Goal: Download file/media: Obtain a digital file from the website

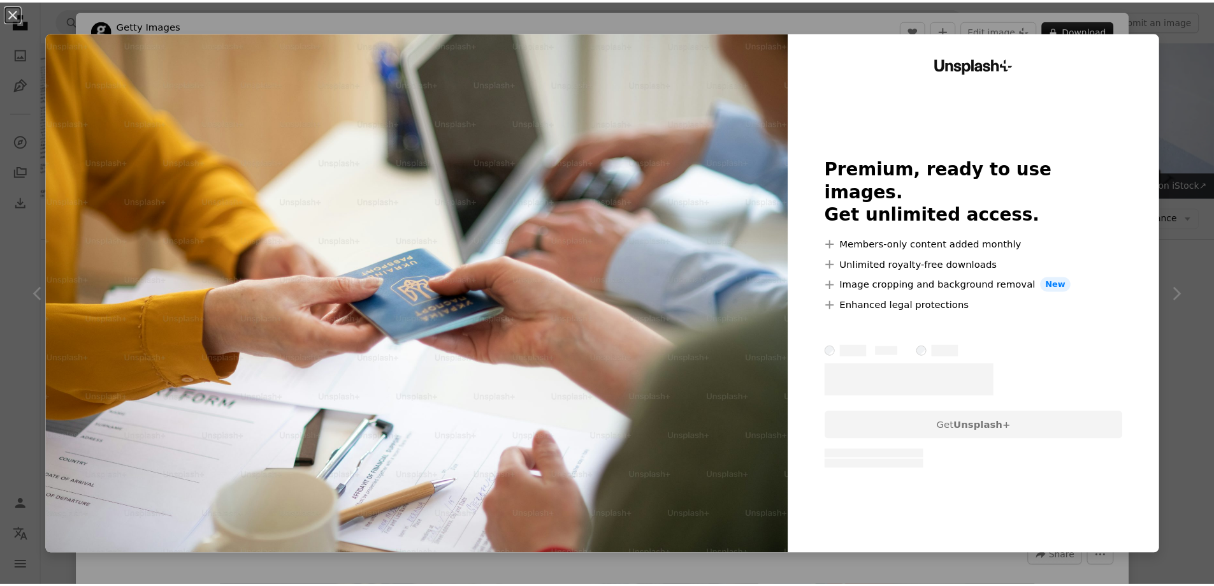
scroll to position [1402, 0]
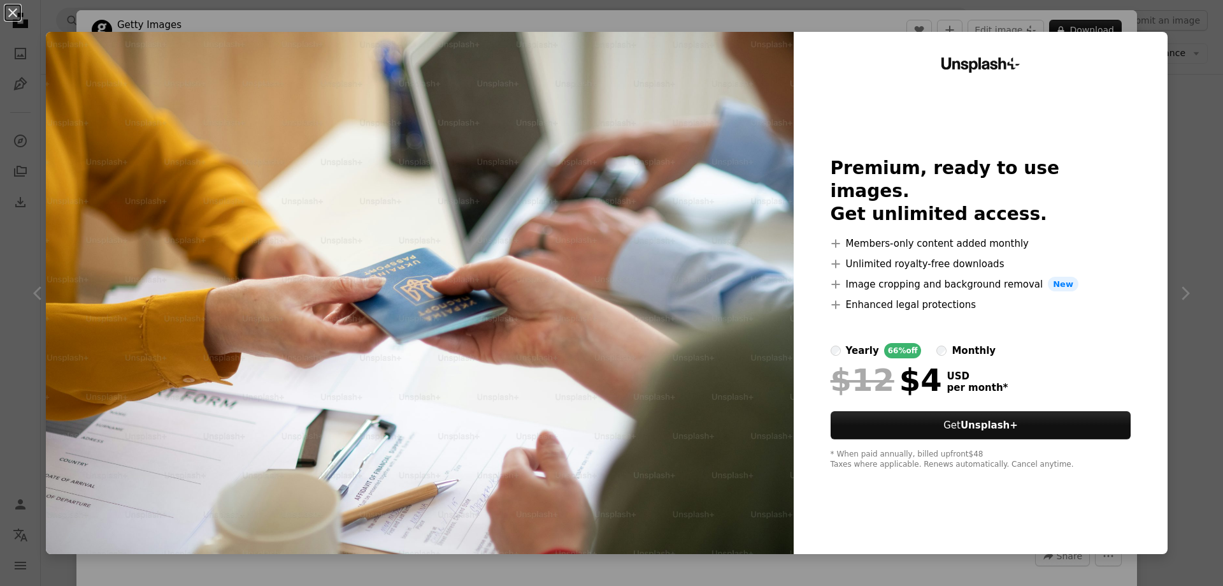
click at [1174, 169] on div "An X shape Unsplash+ Premium, ready to use images. Get unlimited access. A plus…" at bounding box center [611, 293] width 1223 height 586
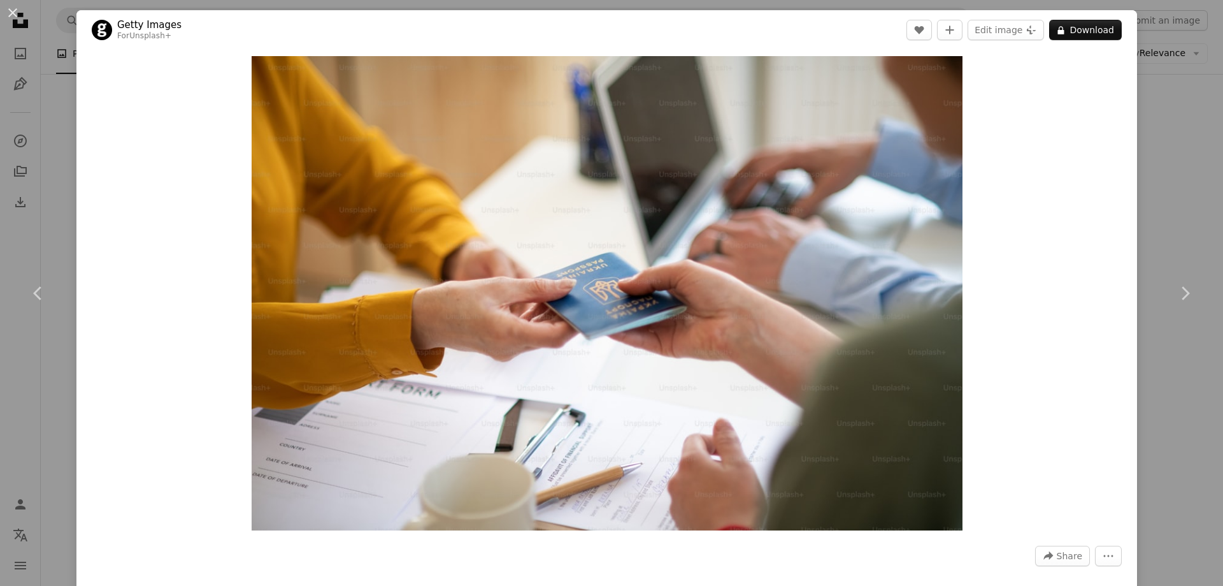
click at [1132, 263] on div "An X shape Chevron left Chevron right Getty Images For Unsplash+ A heart A plus…" at bounding box center [611, 293] width 1223 height 586
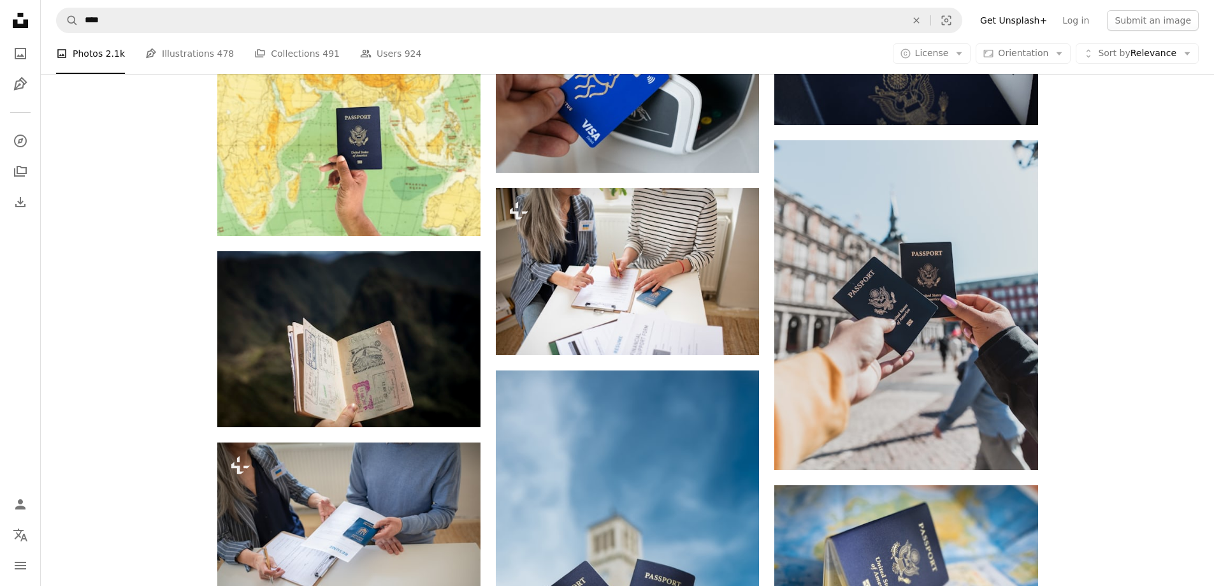
scroll to position [892, 0]
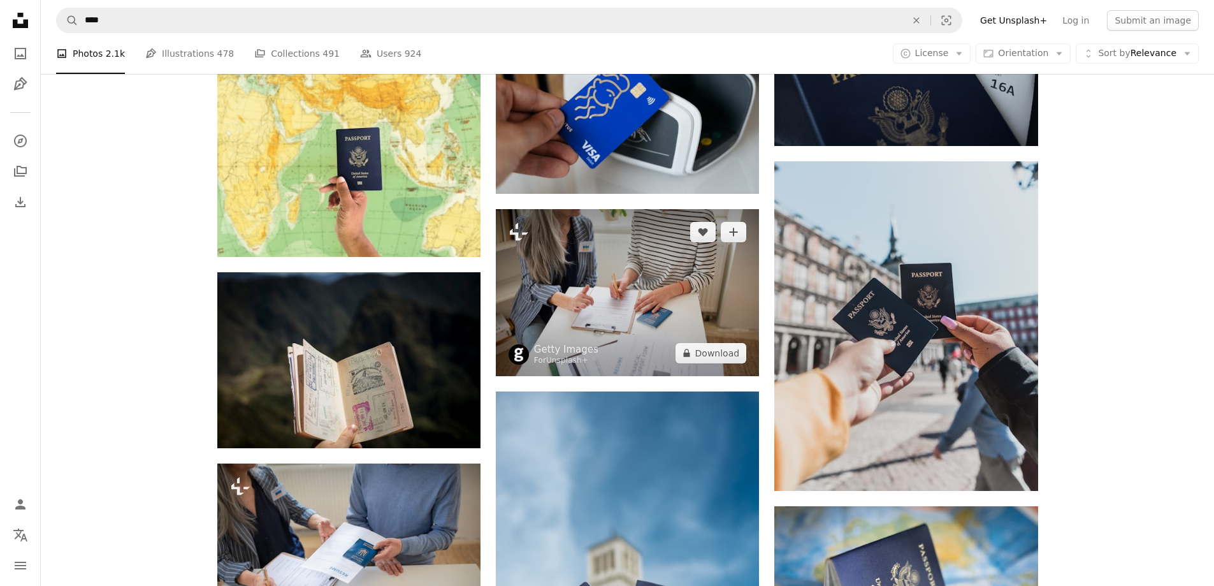
click at [600, 322] on img at bounding box center [627, 292] width 263 height 166
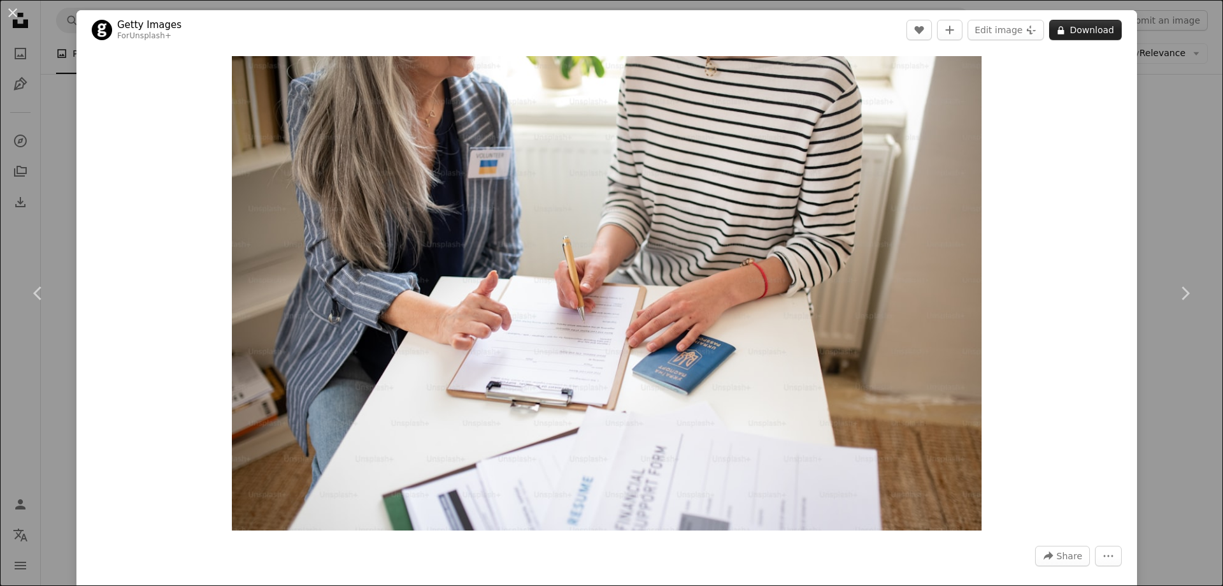
click at [1071, 33] on button "A lock Download" at bounding box center [1085, 30] width 73 height 20
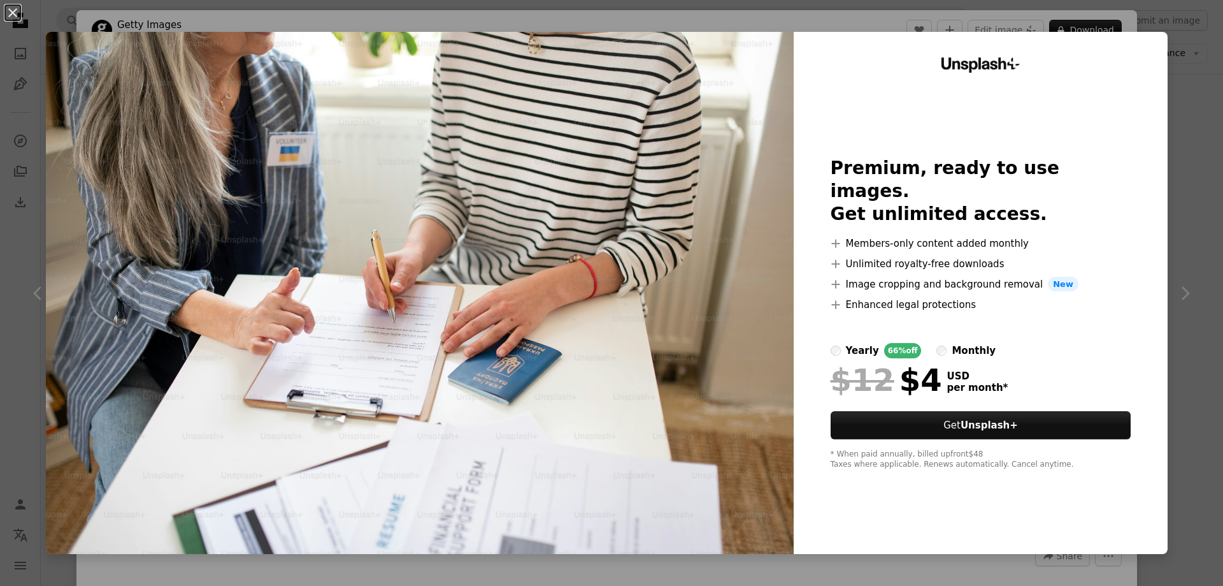
click at [1172, 83] on div "An X shape Unsplash+ Premium, ready to use images. Get unlimited access. A plus…" at bounding box center [611, 293] width 1223 height 586
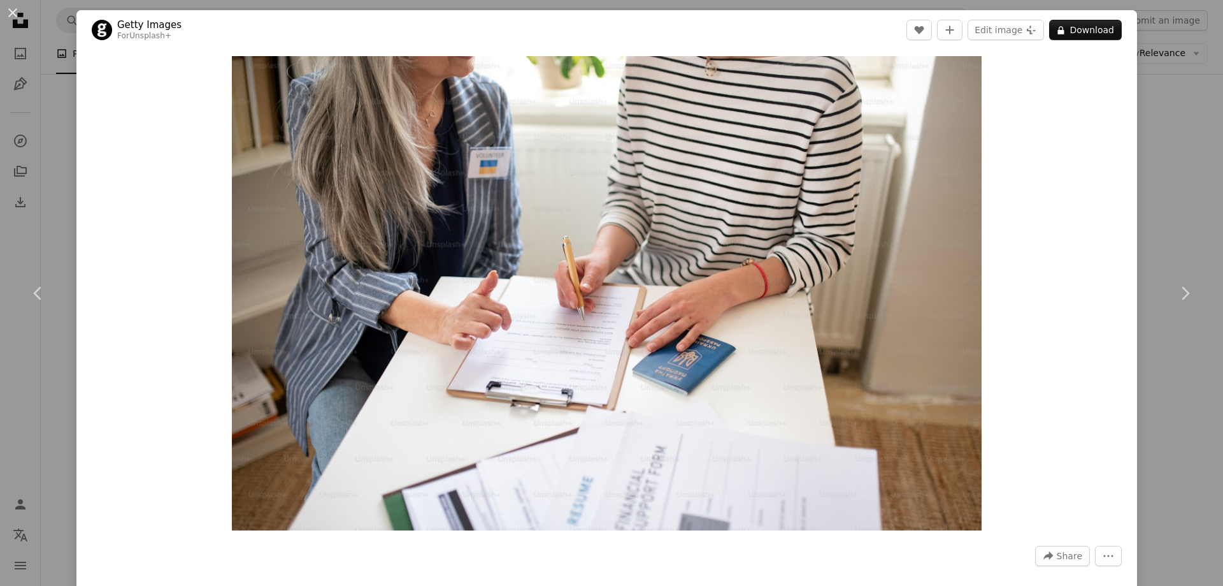
click at [1194, 133] on div "An X shape Chevron left Chevron right Getty Images For Unsplash+ A heart A plus…" at bounding box center [611, 293] width 1223 height 586
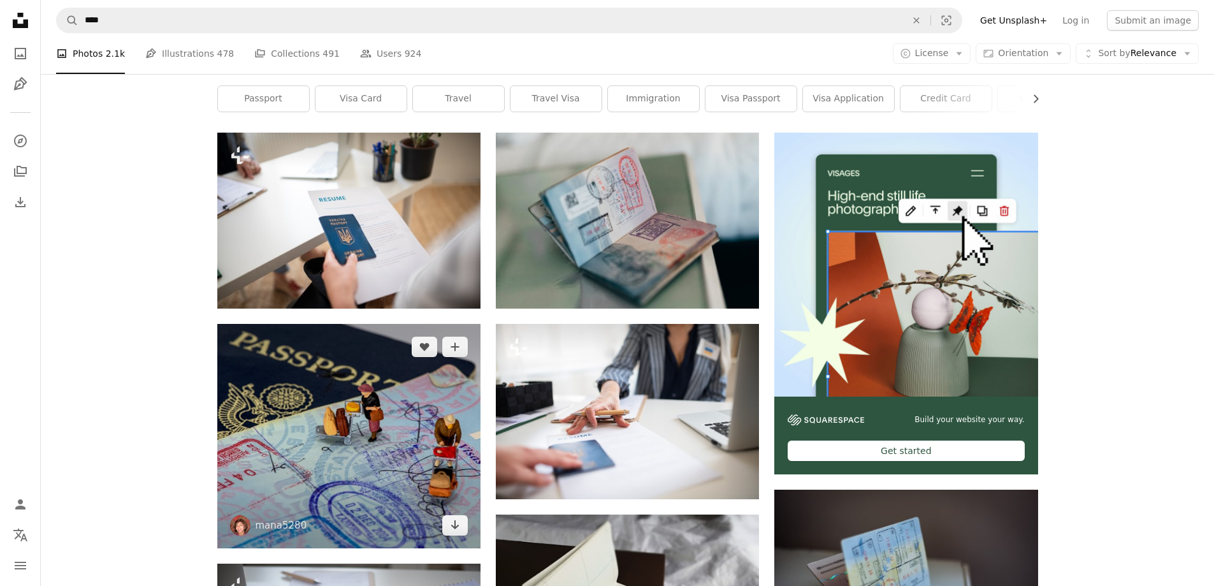
scroll to position [127, 0]
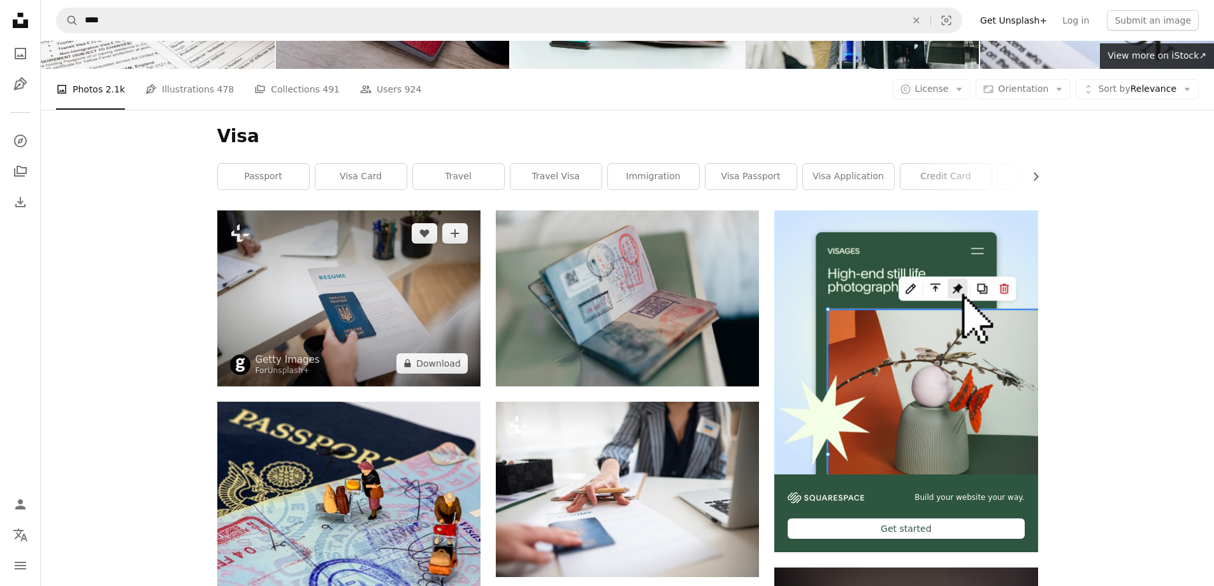
click at [393, 301] on img at bounding box center [348, 297] width 263 height 175
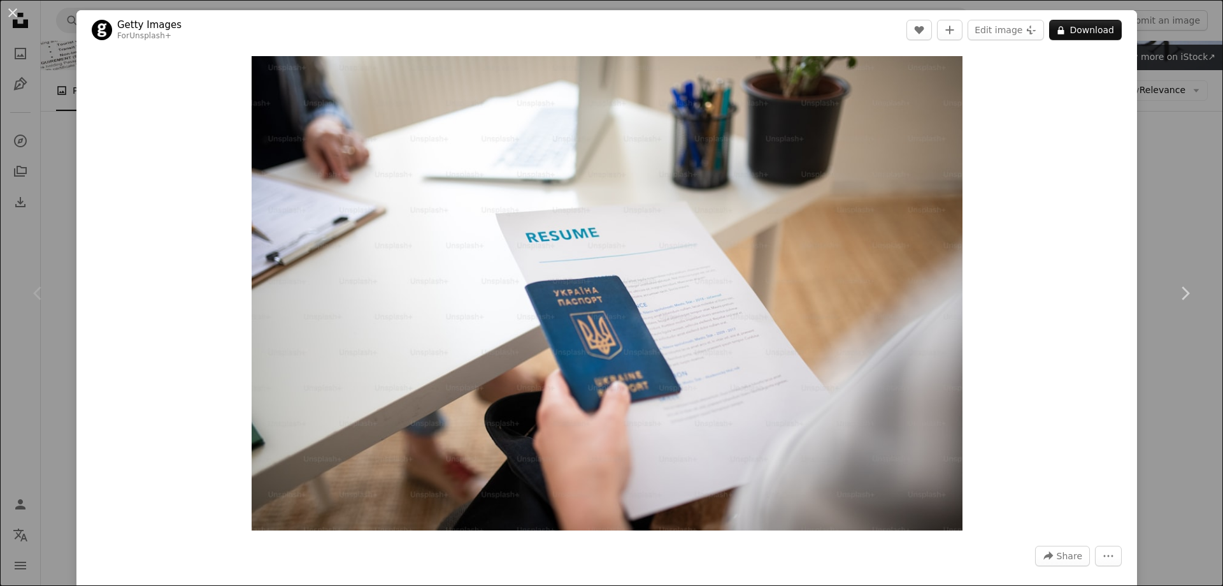
click at [1167, 215] on div "An X shape Chevron left Chevron right Getty Images For Unsplash+ A heart A plus…" at bounding box center [611, 293] width 1223 height 586
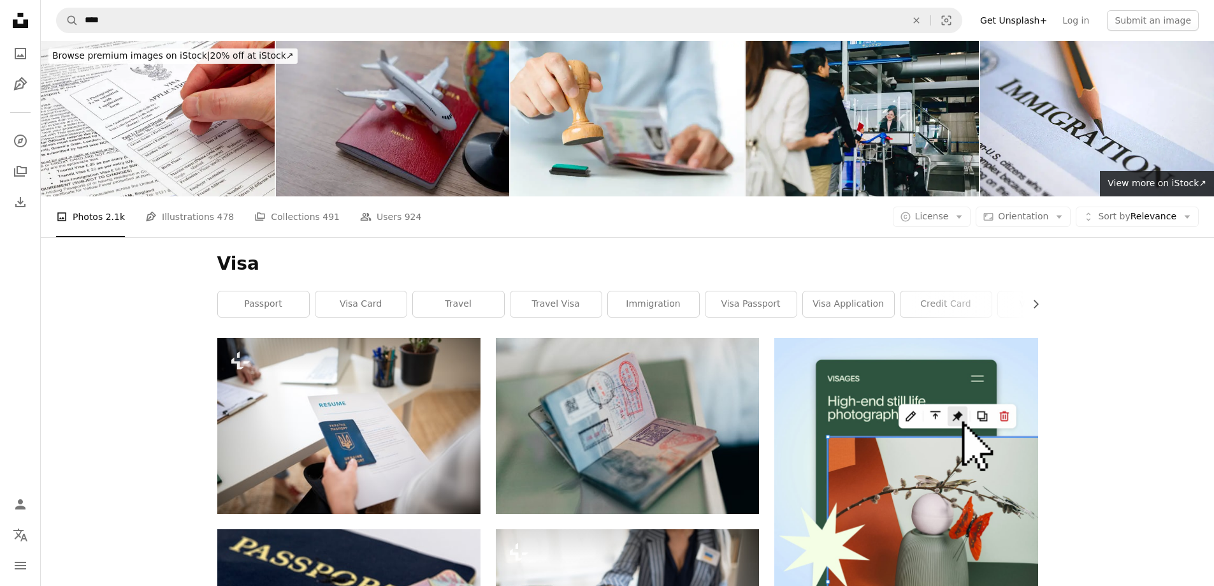
click at [356, 102] on img at bounding box center [393, 118] width 234 height 155
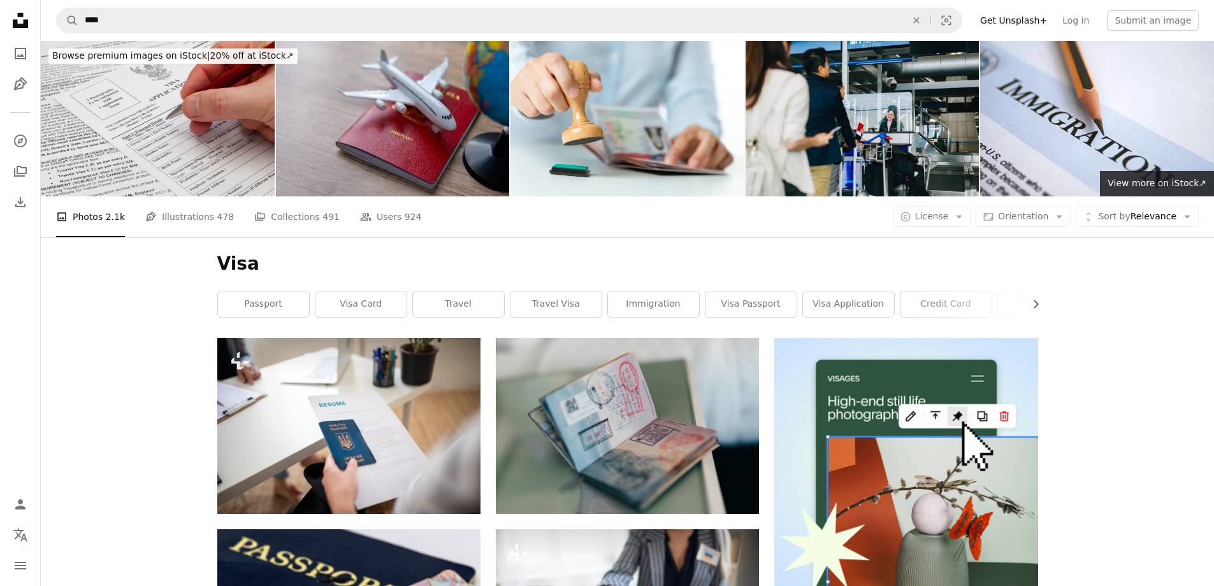
click at [210, 126] on img at bounding box center [158, 118] width 234 height 155
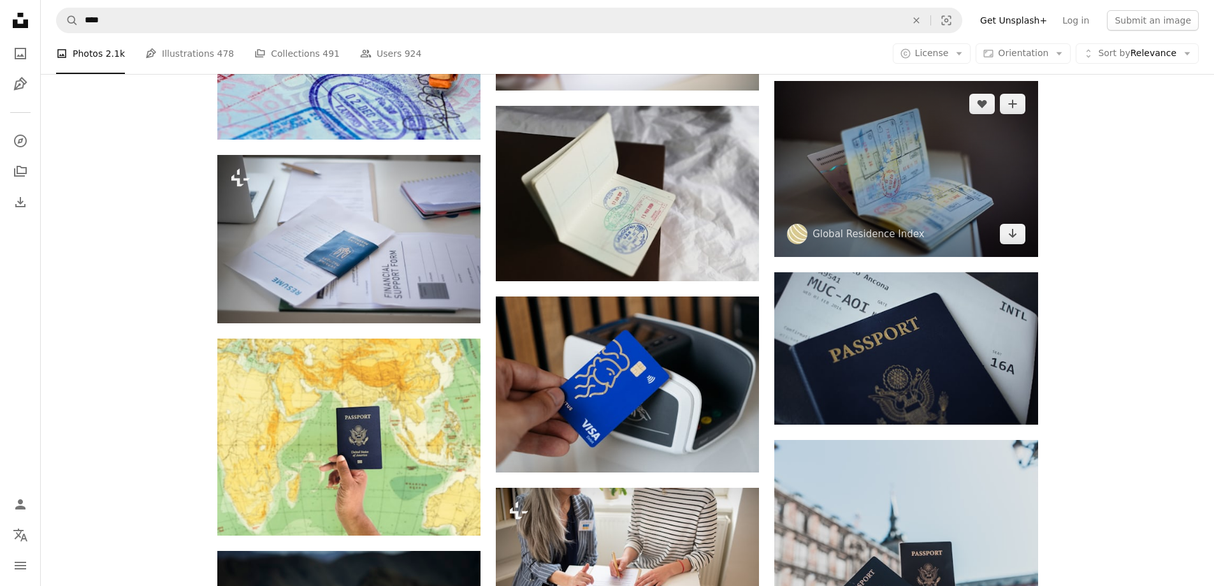
scroll to position [573, 0]
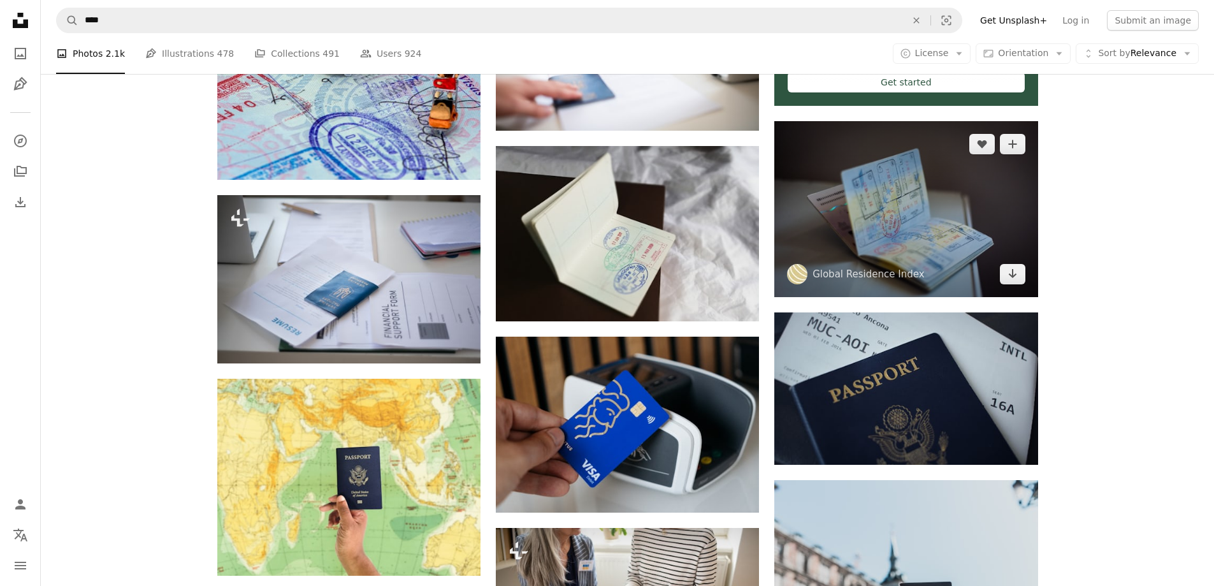
click at [945, 218] on img at bounding box center [905, 208] width 263 height 175
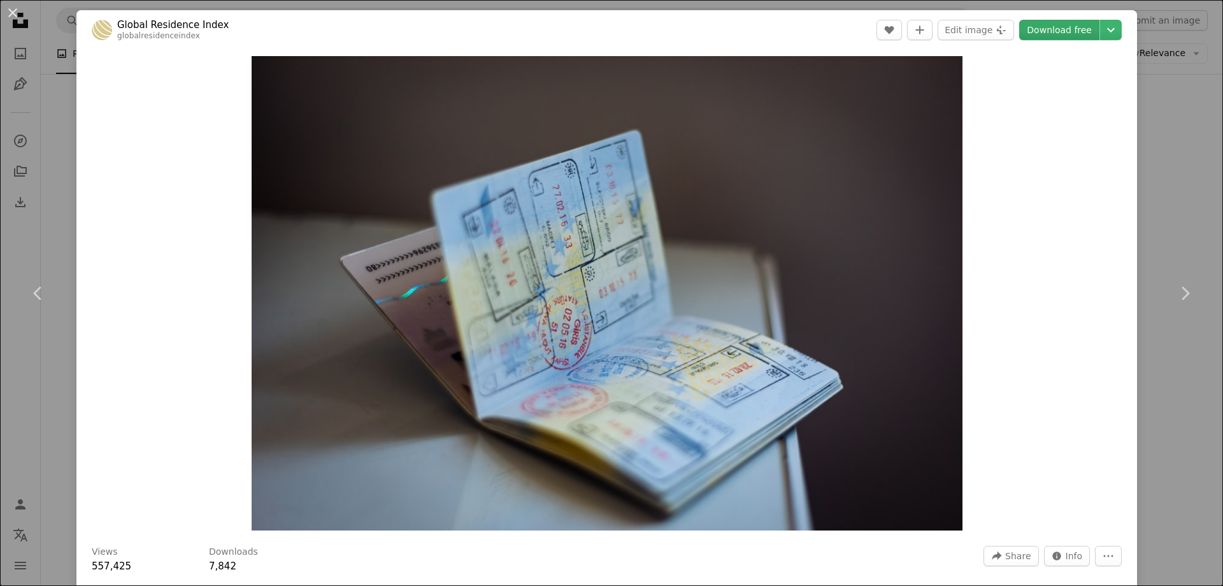
click at [1042, 27] on link "Download free" at bounding box center [1059, 30] width 80 height 20
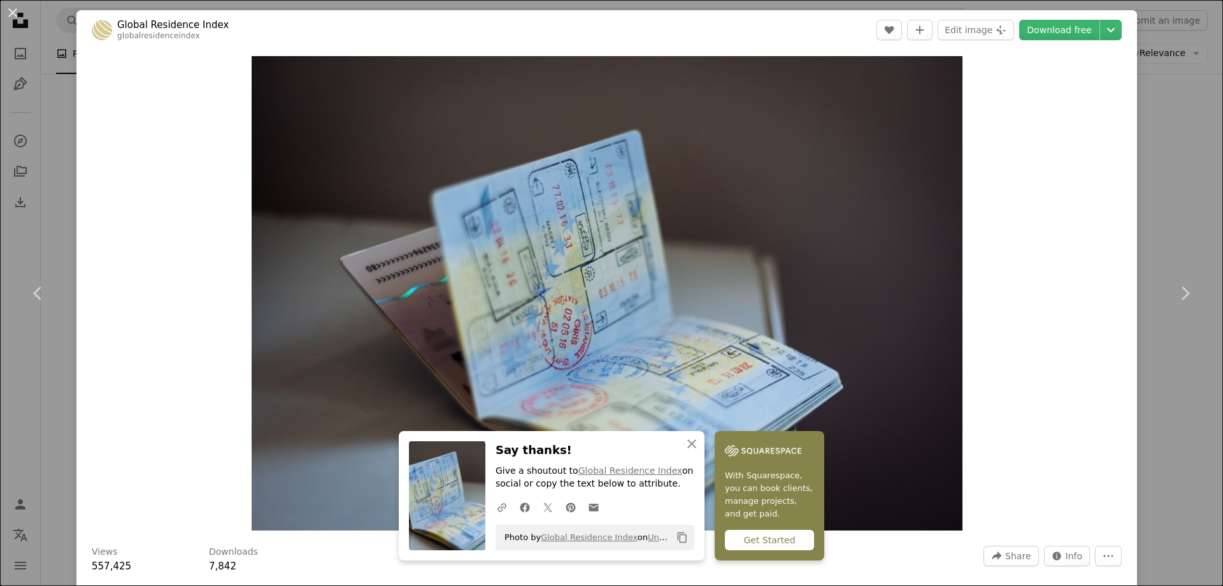
click at [1142, 426] on div "An X shape Chevron left Chevron right An X shape Close Say thanks! Give a shout…" at bounding box center [611, 293] width 1223 height 586
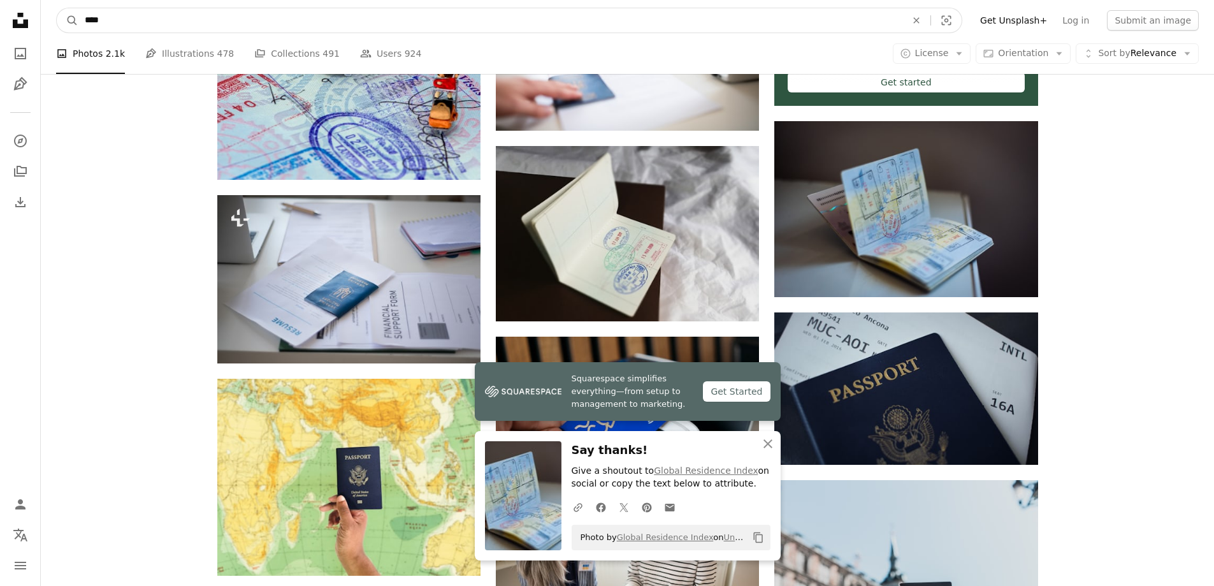
click at [253, 18] on input "****" at bounding box center [490, 20] width 824 height 24
type input "**********"
click button "A magnifying glass" at bounding box center [68, 20] width 22 height 24
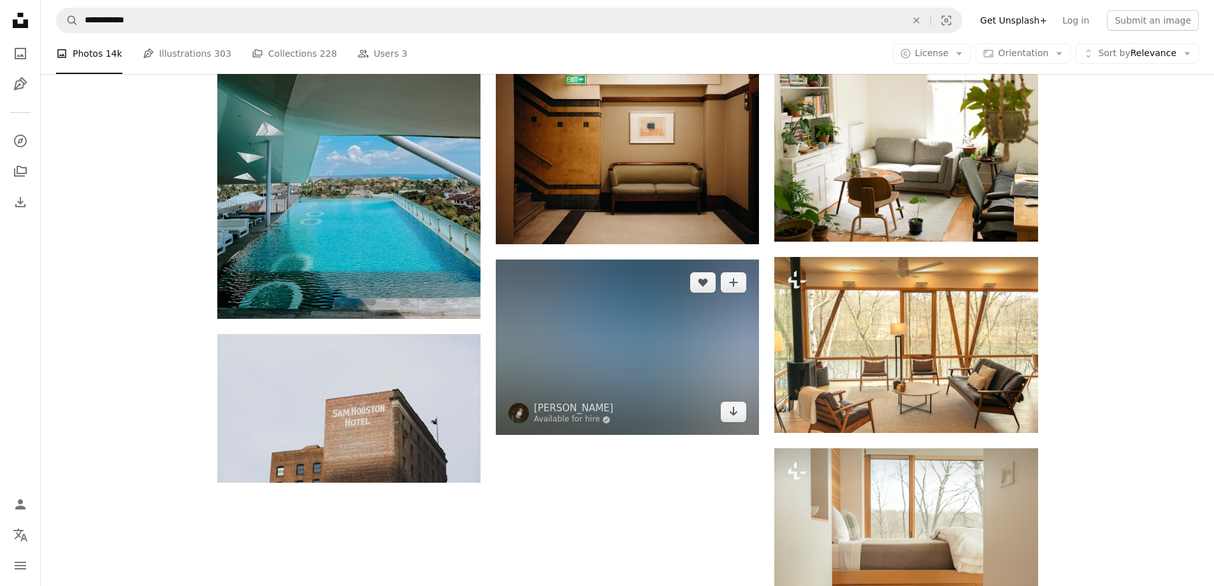
scroll to position [1402, 0]
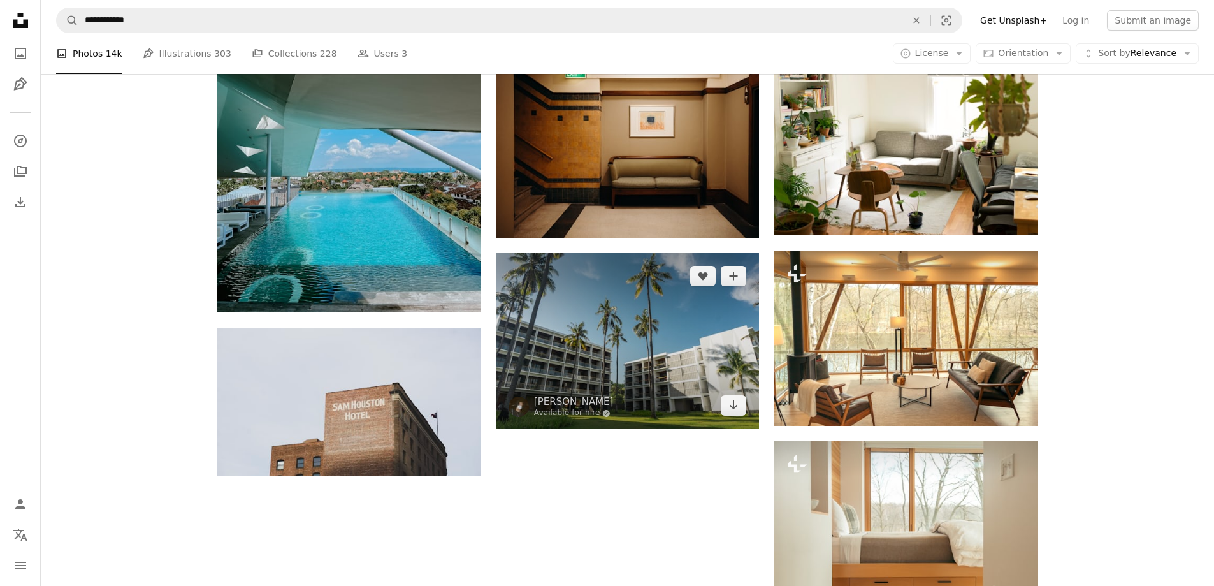
click at [661, 322] on img at bounding box center [627, 340] width 263 height 175
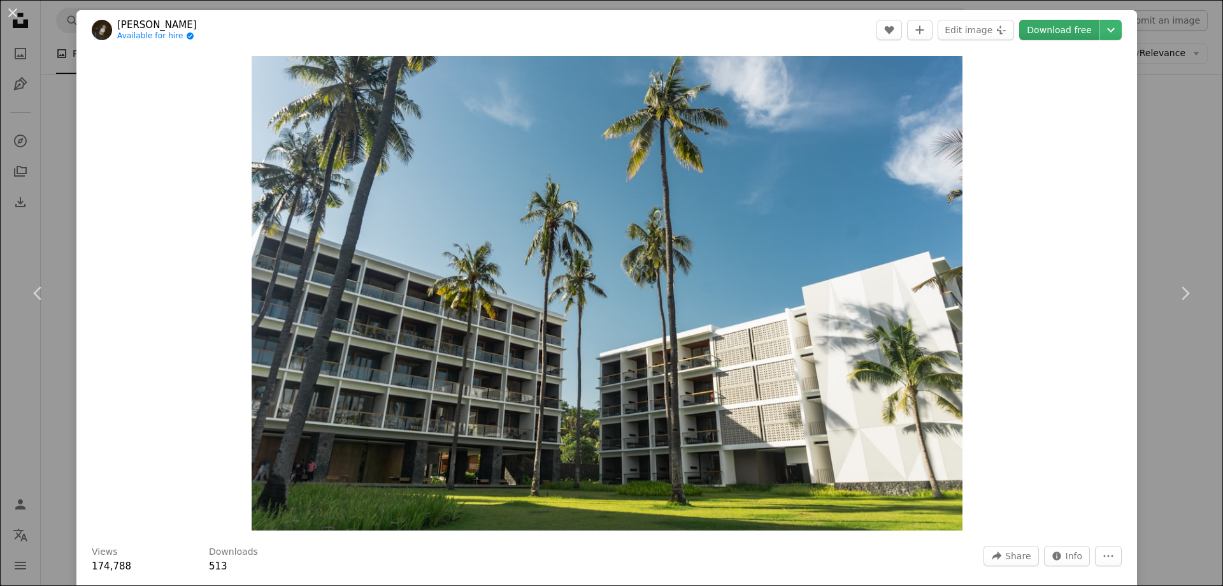
click at [1075, 23] on link "Download free" at bounding box center [1059, 30] width 80 height 20
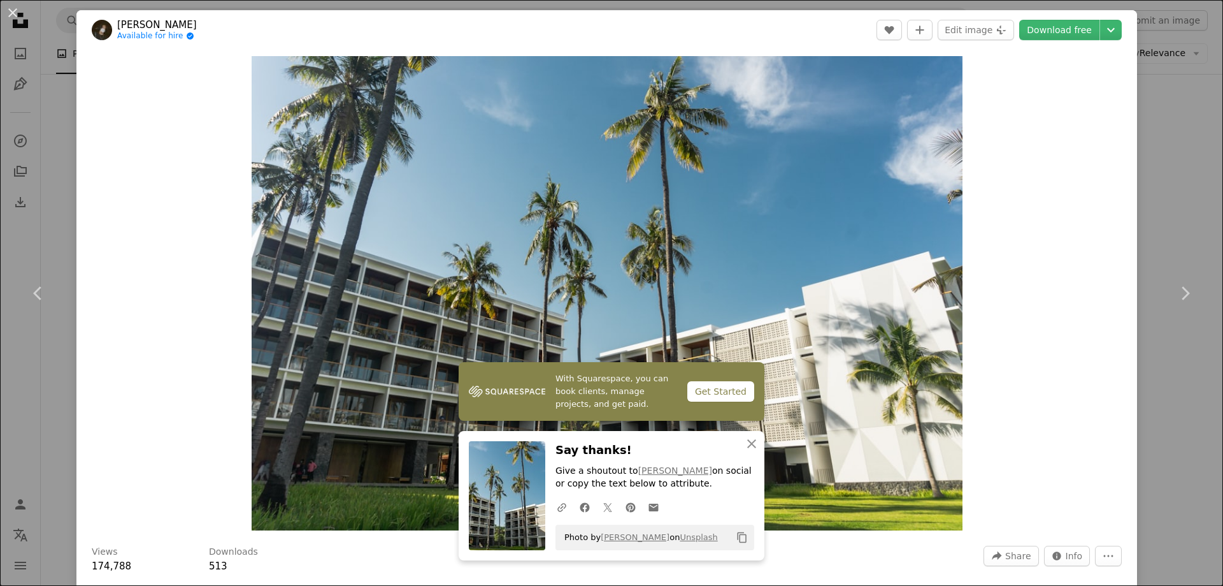
click at [1184, 206] on div "An X shape Chevron left Chevron right With Squarespace, you can book clients, m…" at bounding box center [611, 293] width 1223 height 586
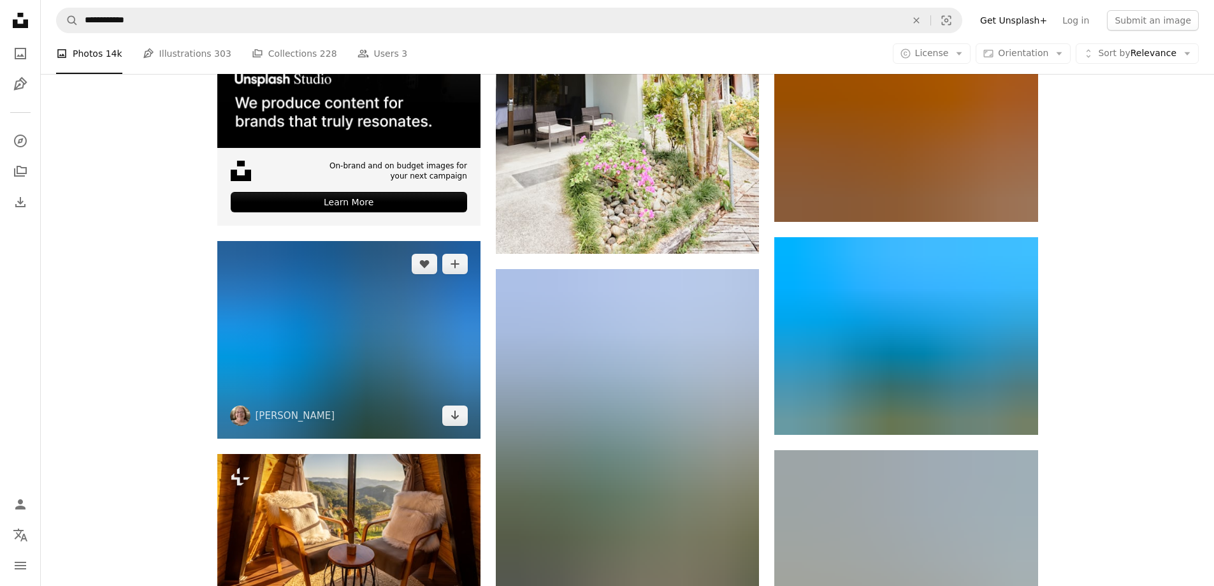
scroll to position [2995, 0]
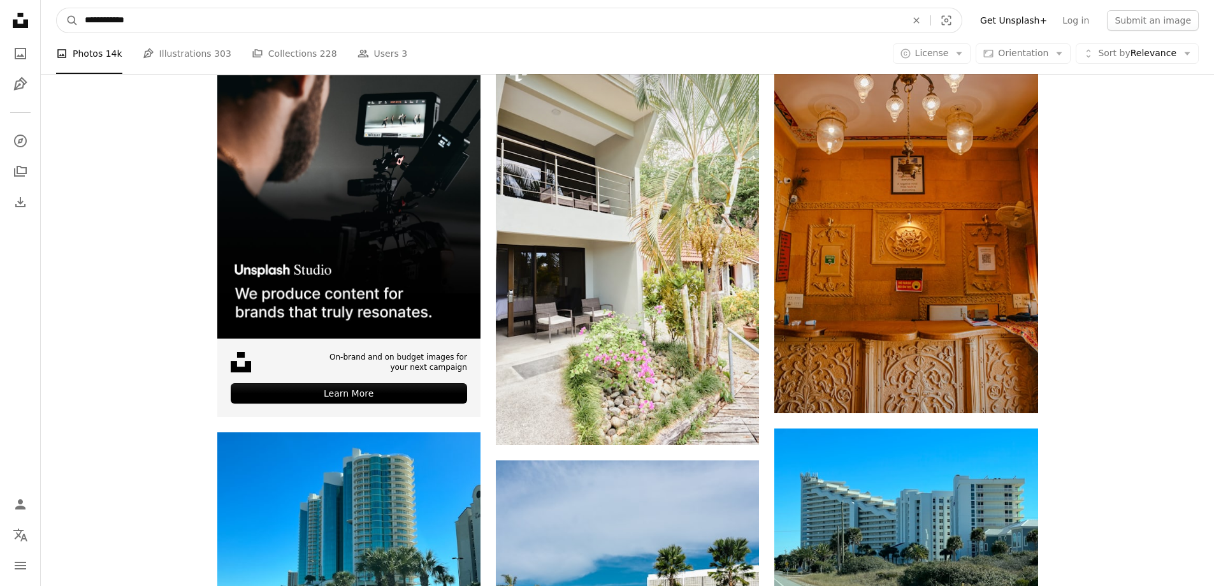
click at [174, 25] on input "**********" at bounding box center [490, 20] width 824 height 24
type input "**********"
click at [57, 8] on button "A magnifying glass" at bounding box center [68, 20] width 22 height 24
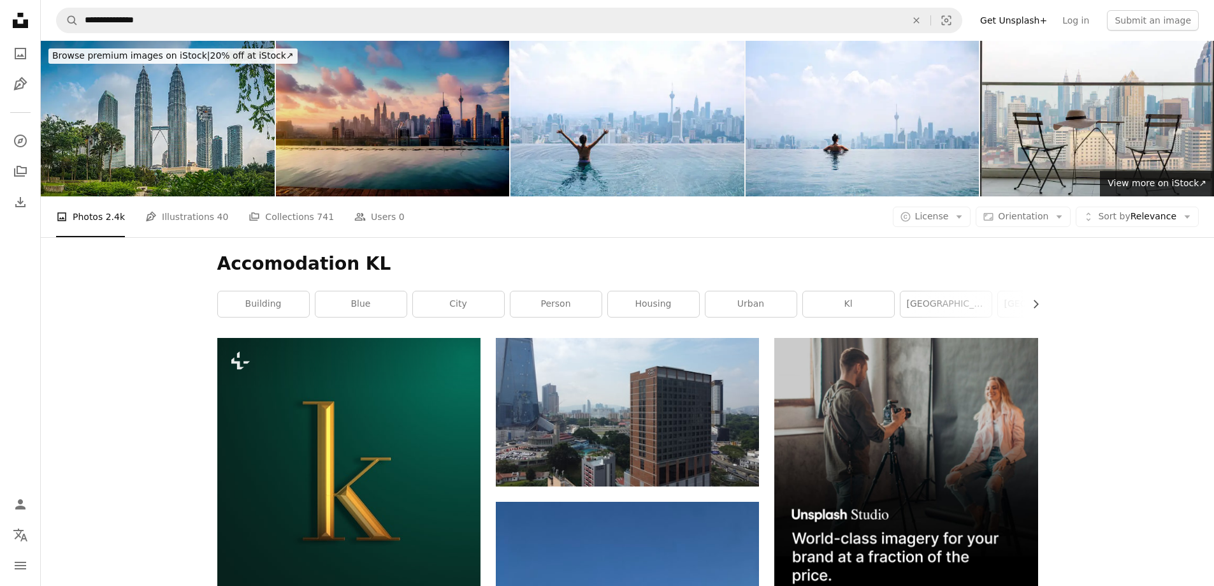
click at [414, 141] on img at bounding box center [393, 118] width 234 height 155
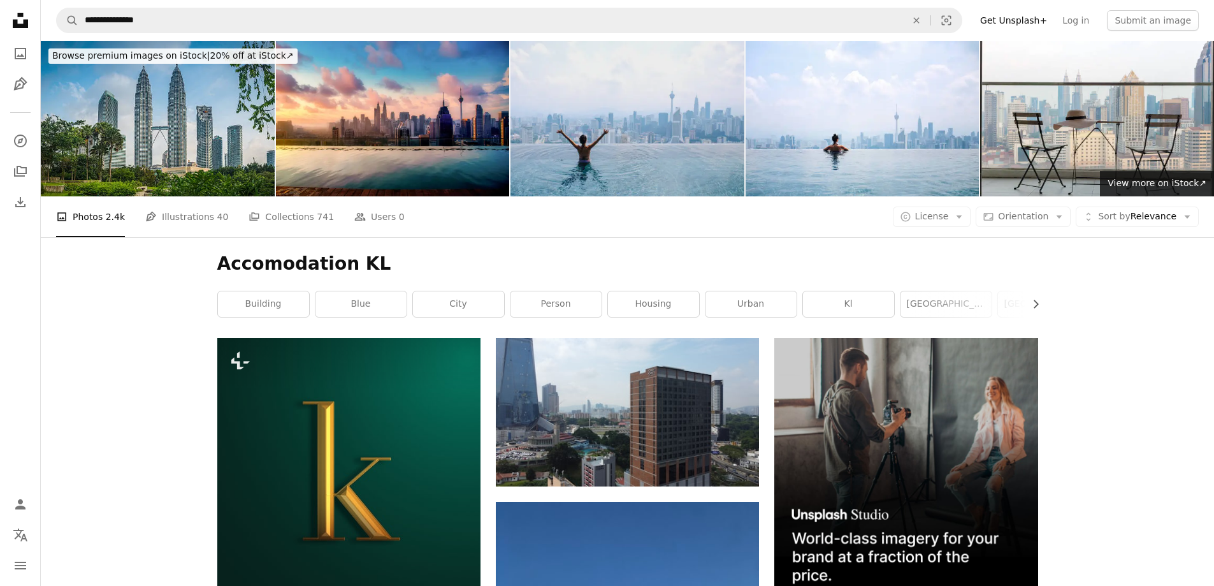
click at [652, 99] on img at bounding box center [627, 118] width 234 height 155
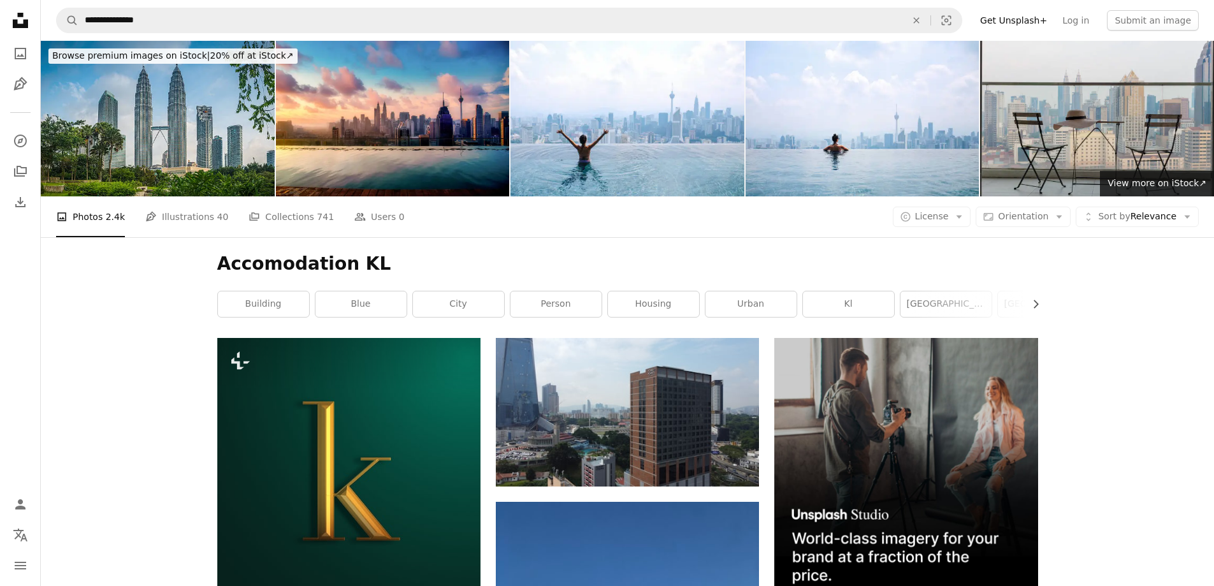
click at [1036, 168] on img at bounding box center [1097, 118] width 234 height 155
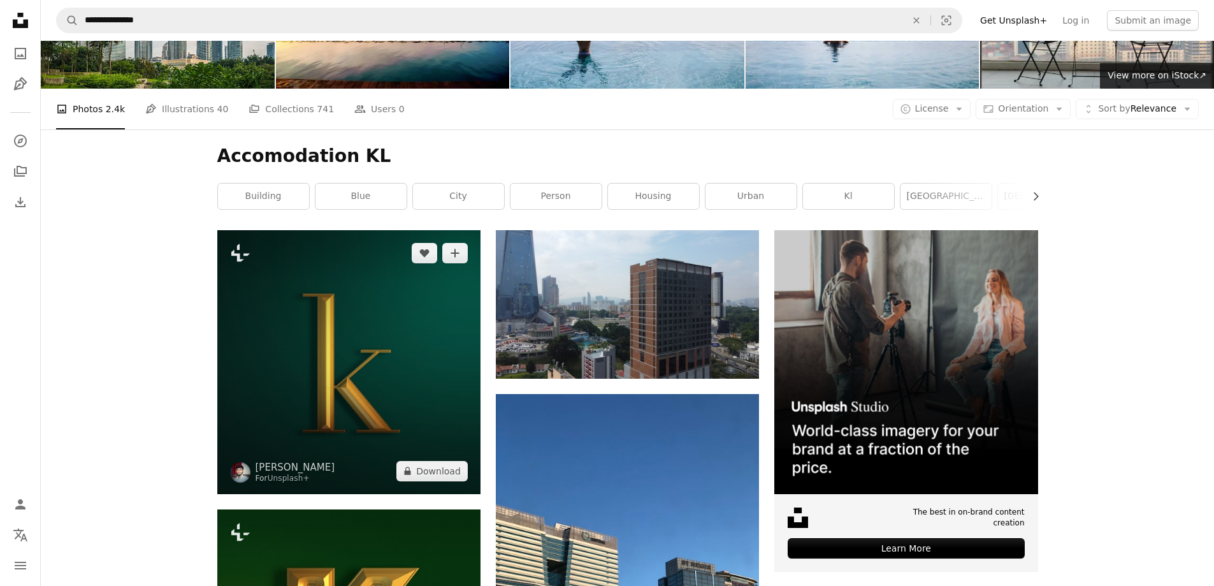
scroll to position [127, 0]
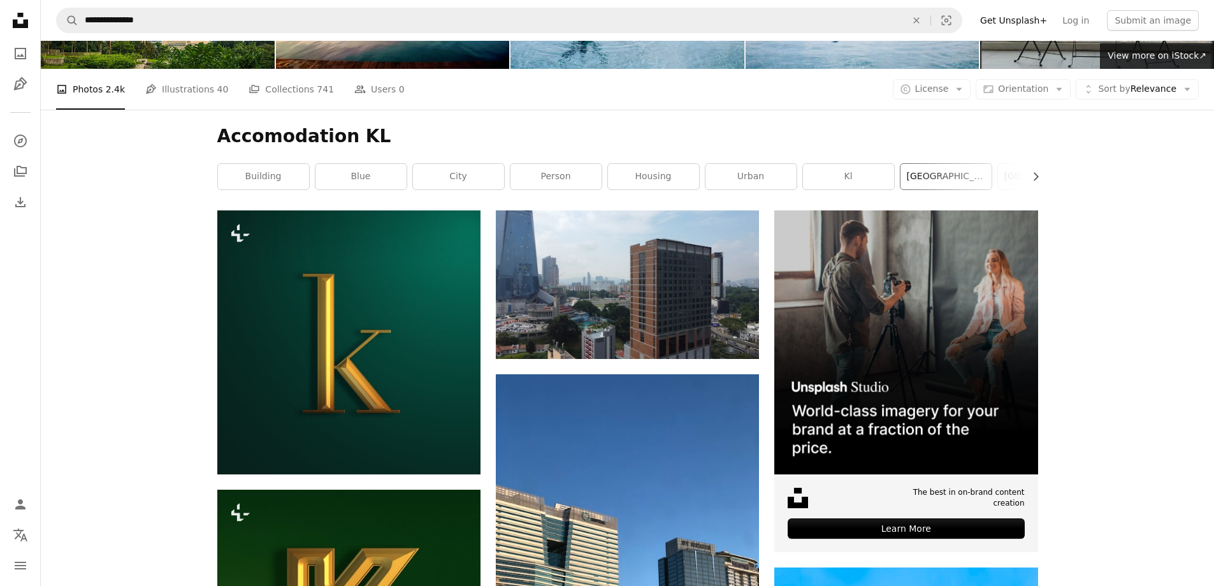
click at [950, 168] on link "[GEOGRAPHIC_DATA]" at bounding box center [945, 176] width 91 height 25
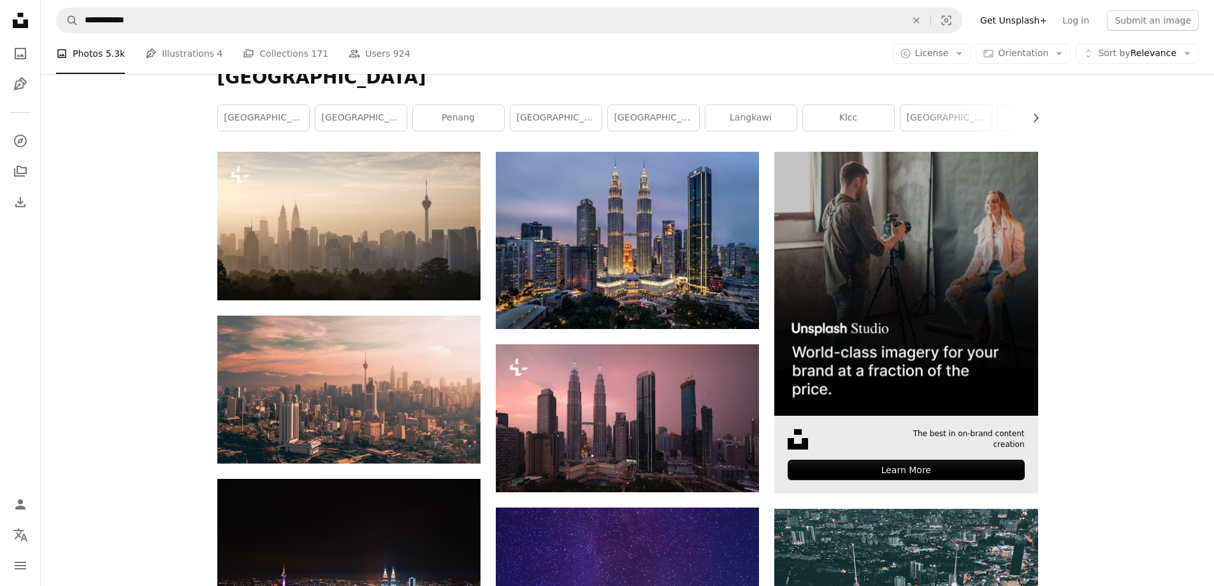
scroll to position [191, 0]
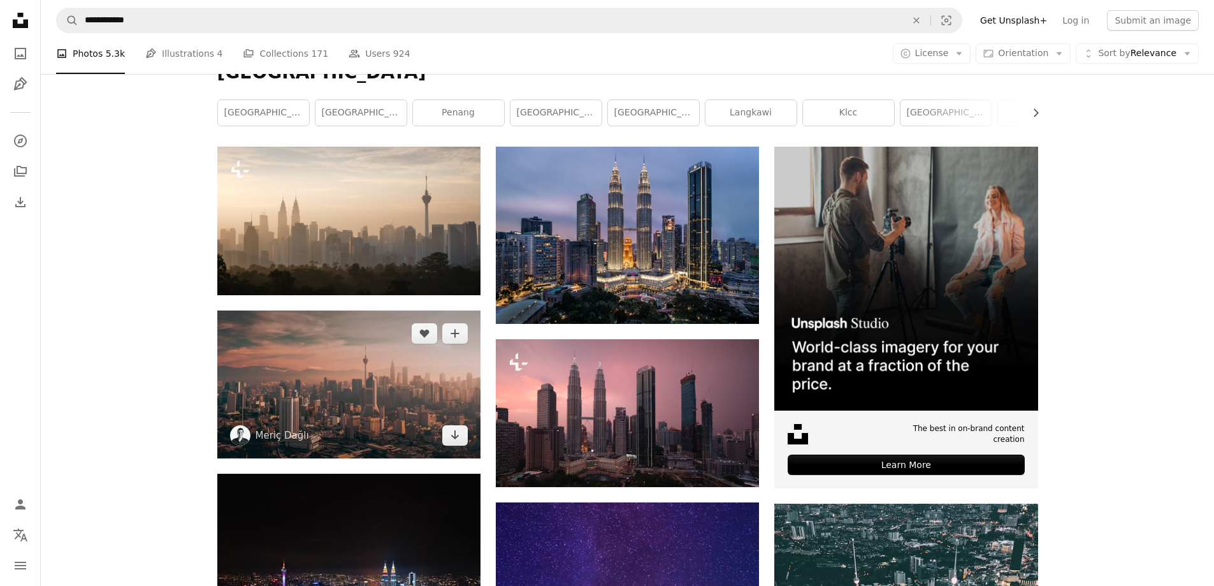
click at [366, 378] on img at bounding box center [348, 384] width 263 height 148
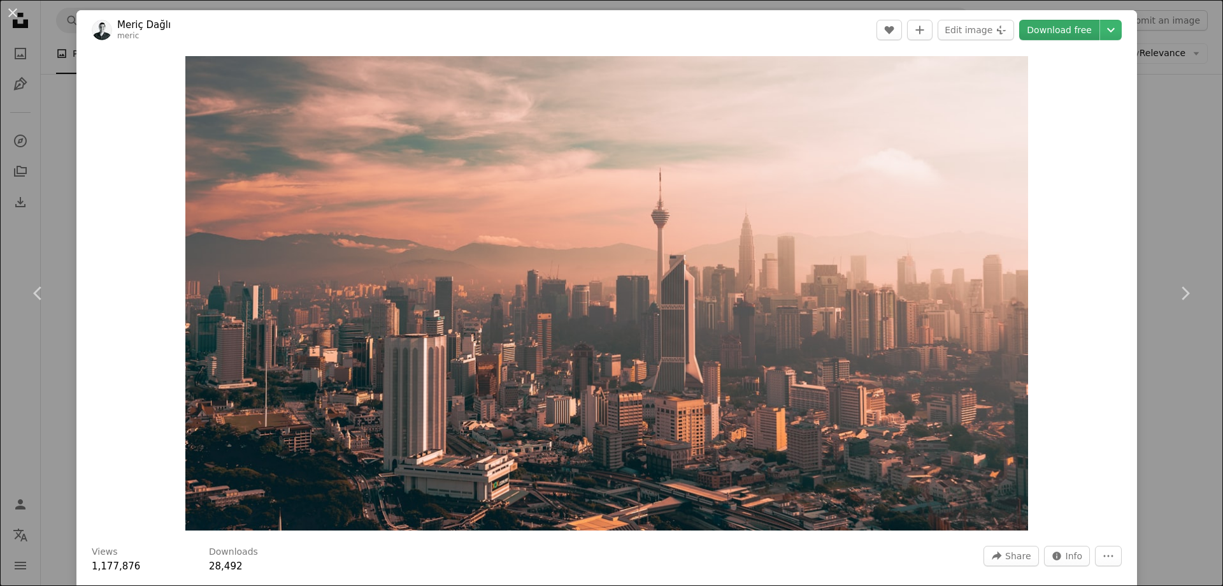
click at [1054, 32] on link "Download free" at bounding box center [1059, 30] width 80 height 20
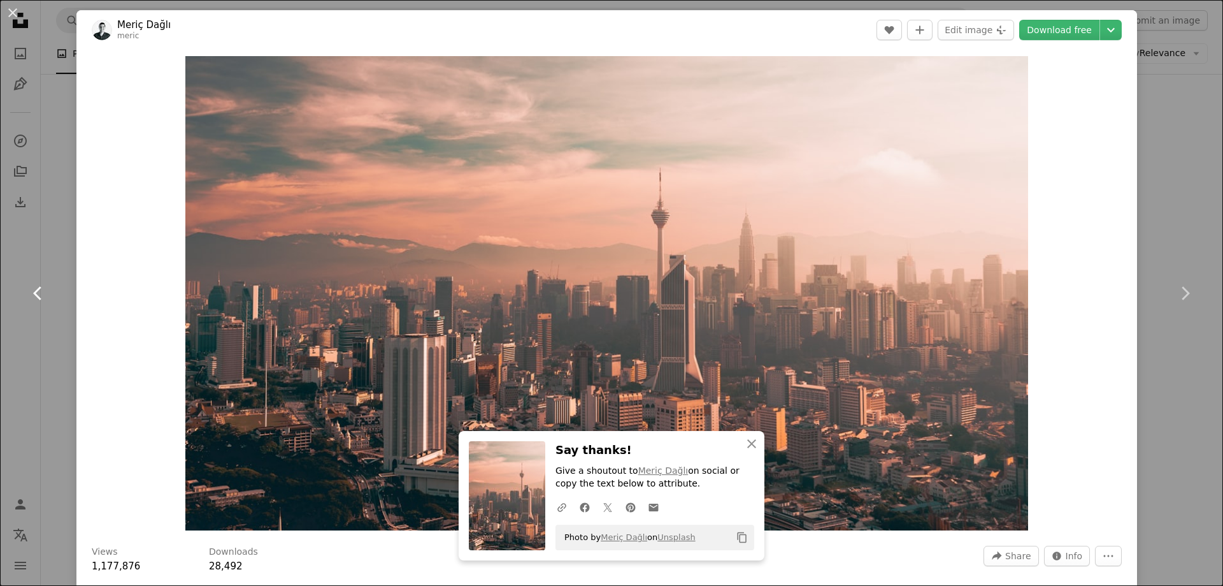
click at [13, 250] on link "Chevron left" at bounding box center [38, 293] width 76 height 122
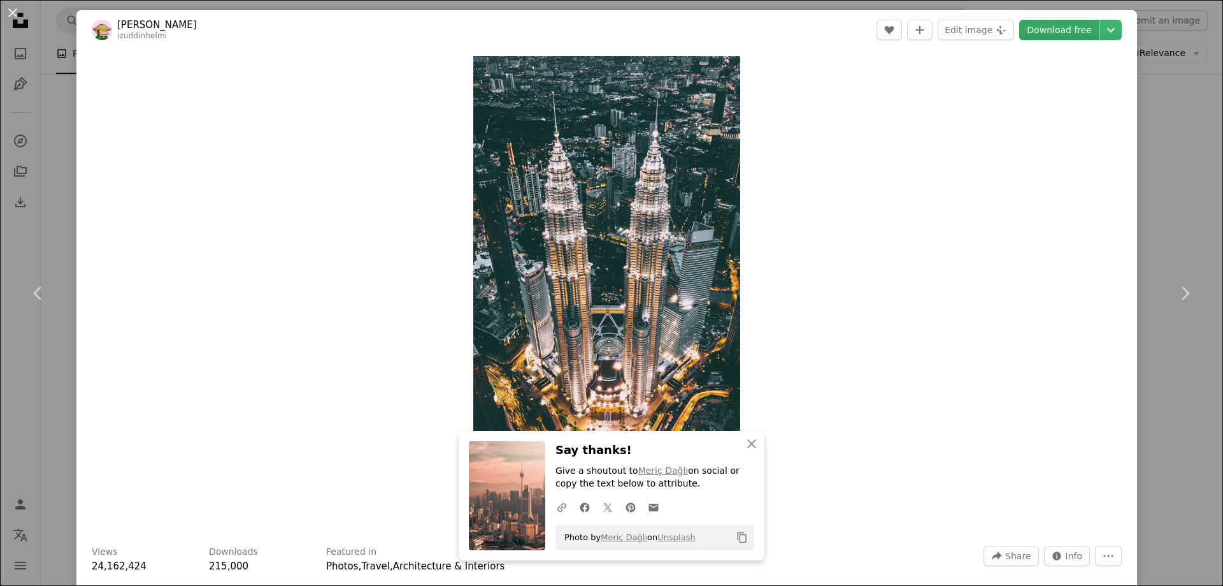
click at [1046, 35] on link "Download free" at bounding box center [1059, 30] width 80 height 20
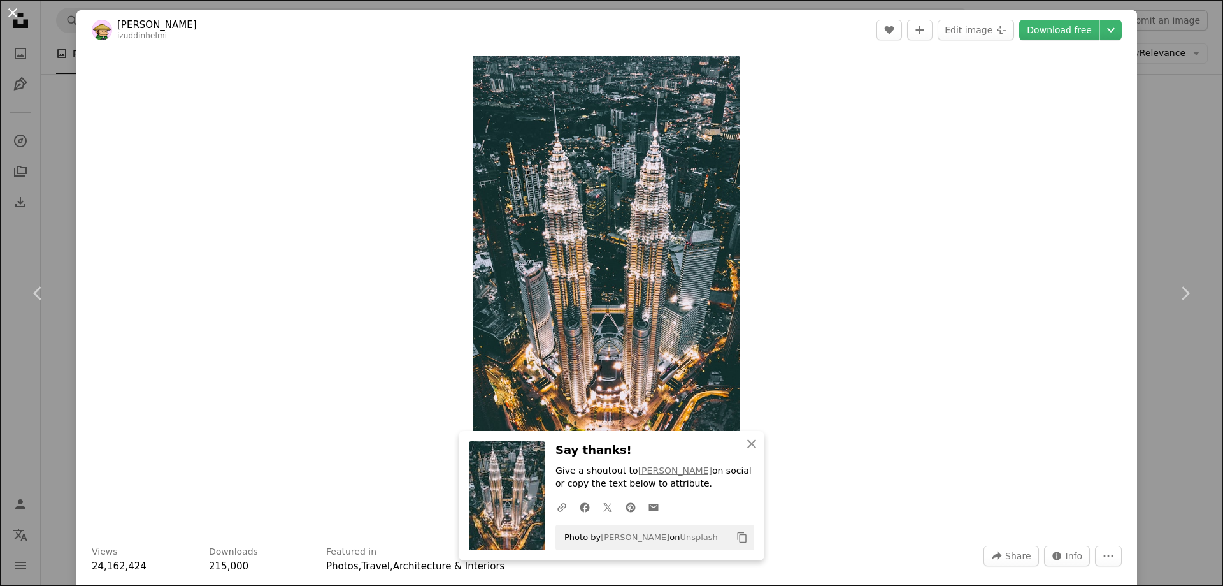
click at [12, 10] on button "An X shape" at bounding box center [12, 12] width 15 height 15
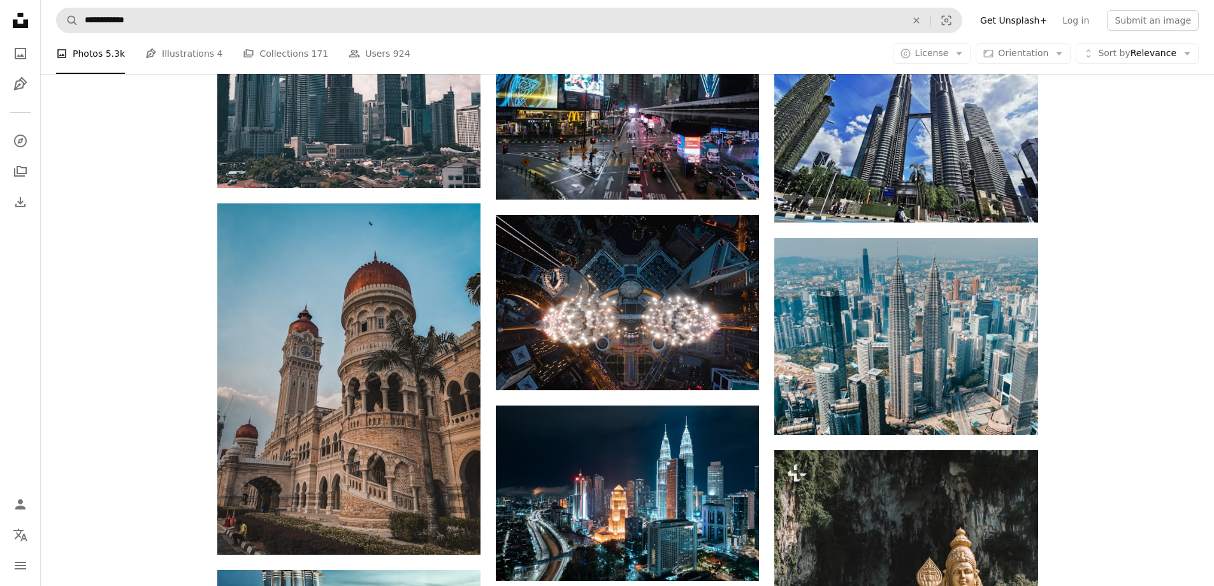
scroll to position [1147, 0]
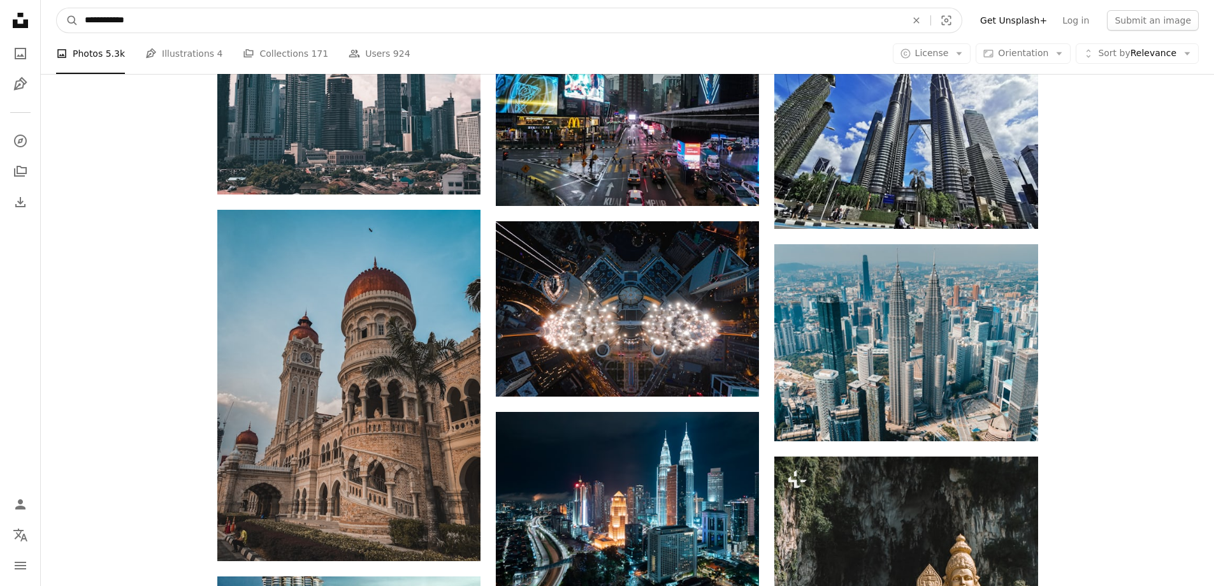
click at [164, 24] on input "**********" at bounding box center [490, 20] width 824 height 24
type input "**********"
click button "A magnifying glass" at bounding box center [68, 20] width 22 height 24
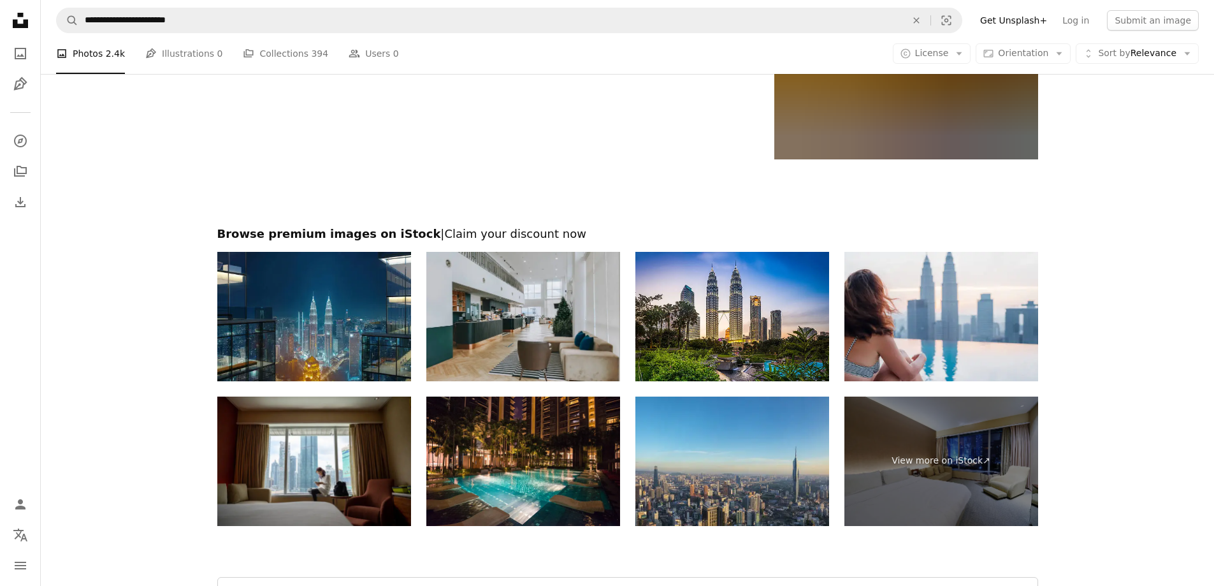
scroll to position [2676, 0]
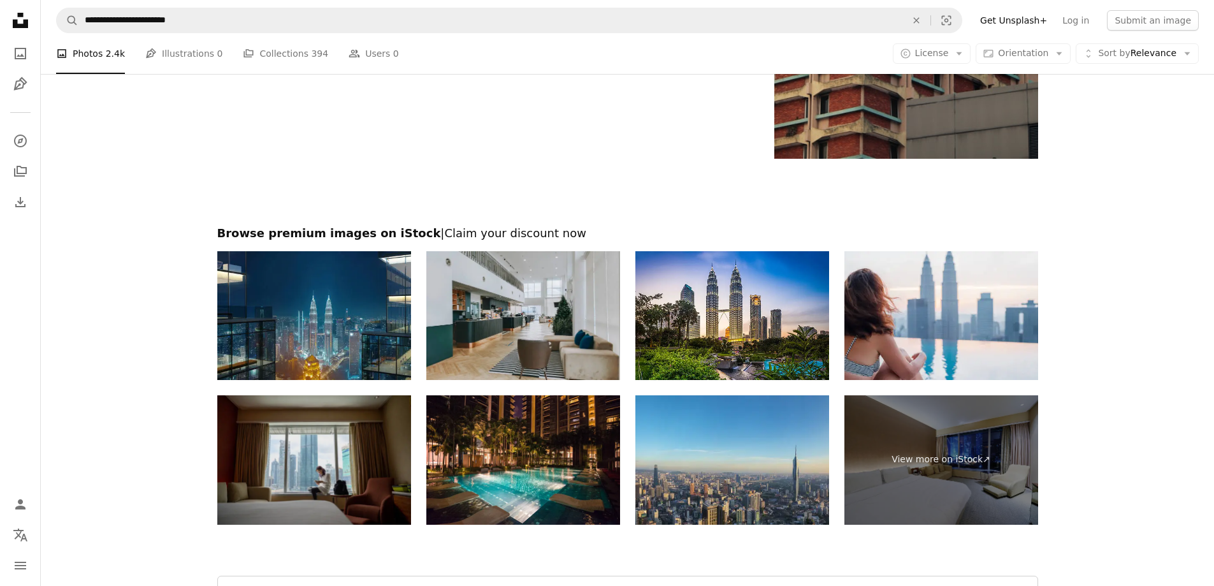
click at [298, 472] on img at bounding box center [314, 459] width 194 height 129
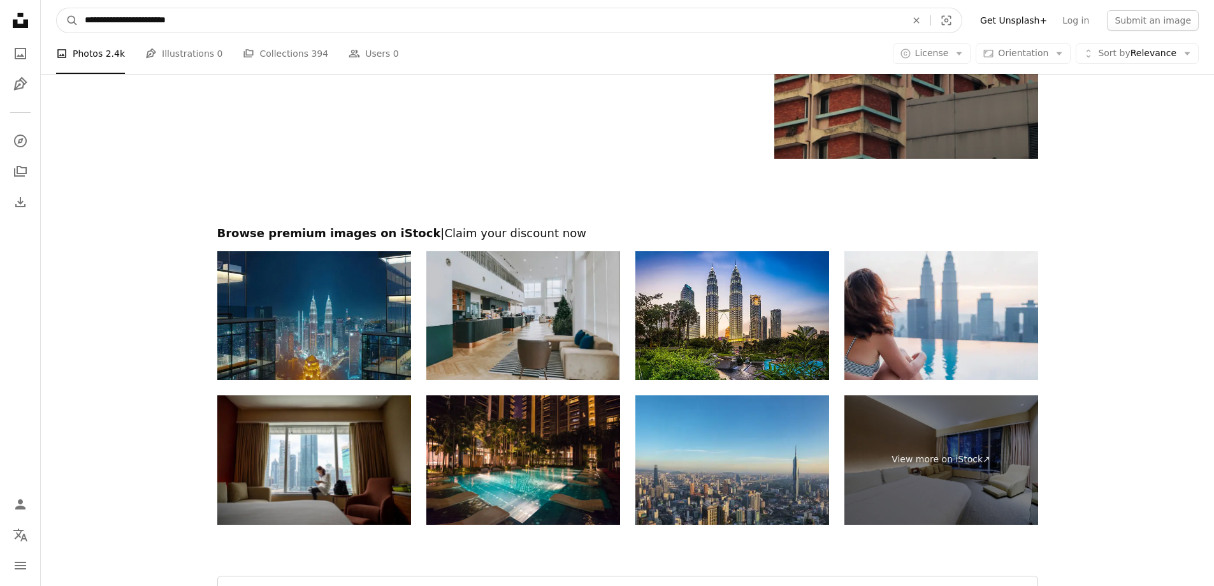
click at [337, 17] on input "**********" at bounding box center [490, 20] width 824 height 24
type input "**********"
click at [57, 8] on button "A magnifying glass" at bounding box center [68, 20] width 22 height 24
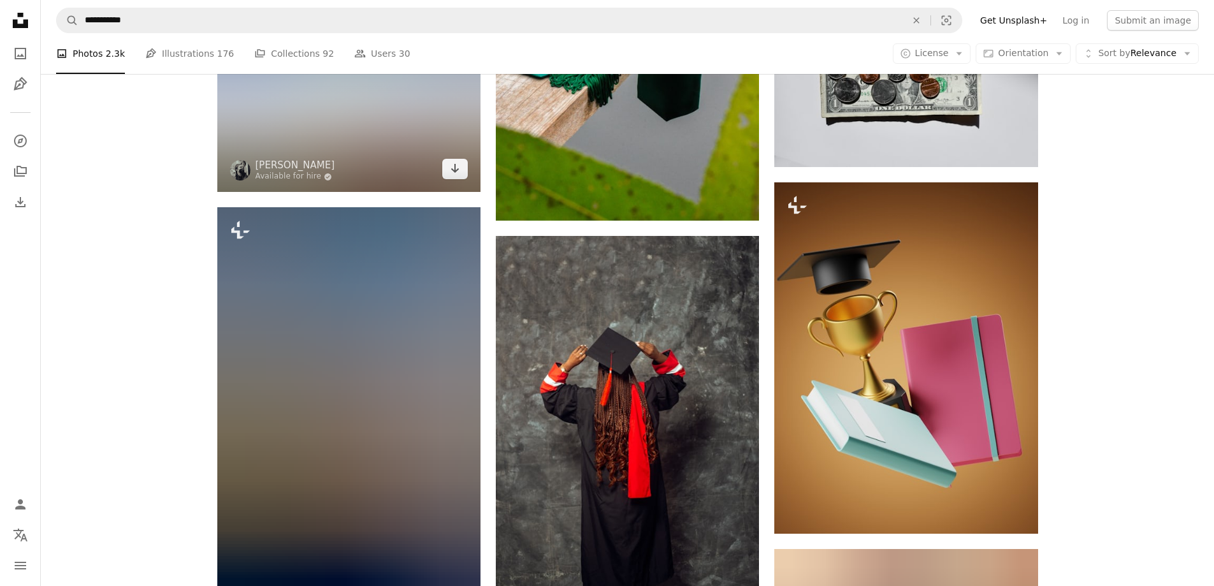
scroll to position [828, 0]
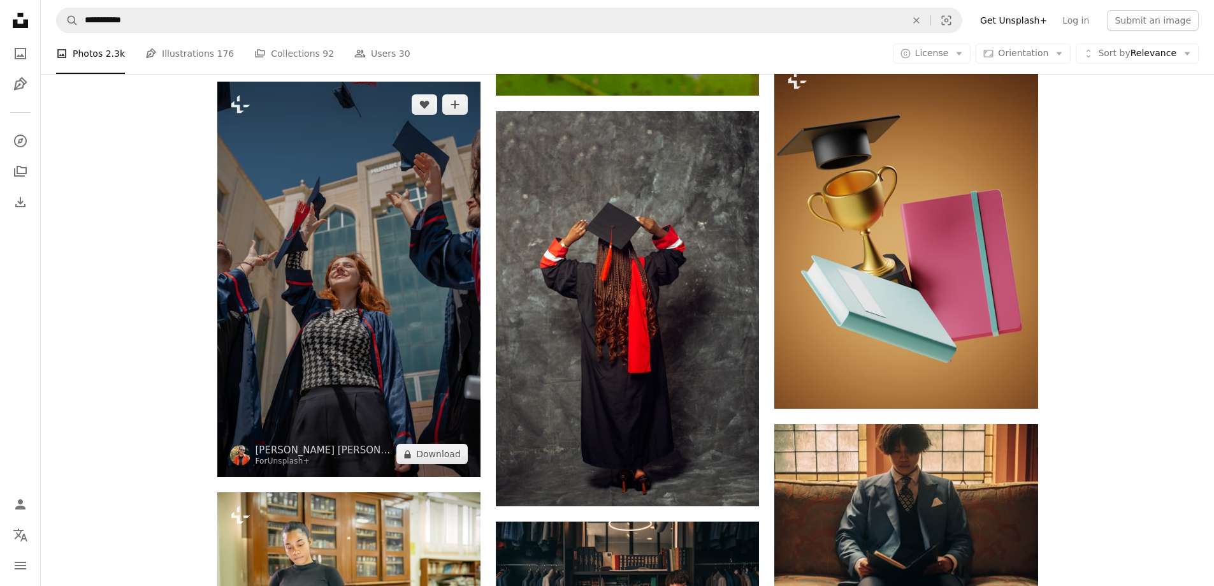
click at [405, 286] on img at bounding box center [348, 279] width 263 height 395
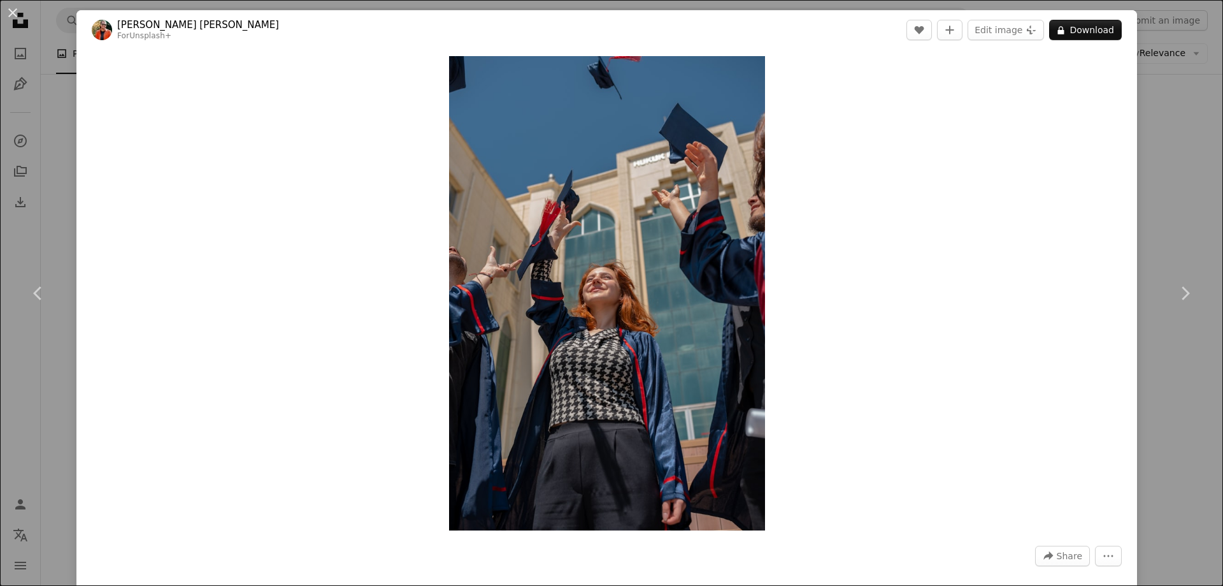
click at [1193, 145] on div "An X shape Chevron left Chevron right [PERSON_NAME] [PERSON_NAME] For Unsplash+…" at bounding box center [611, 293] width 1223 height 586
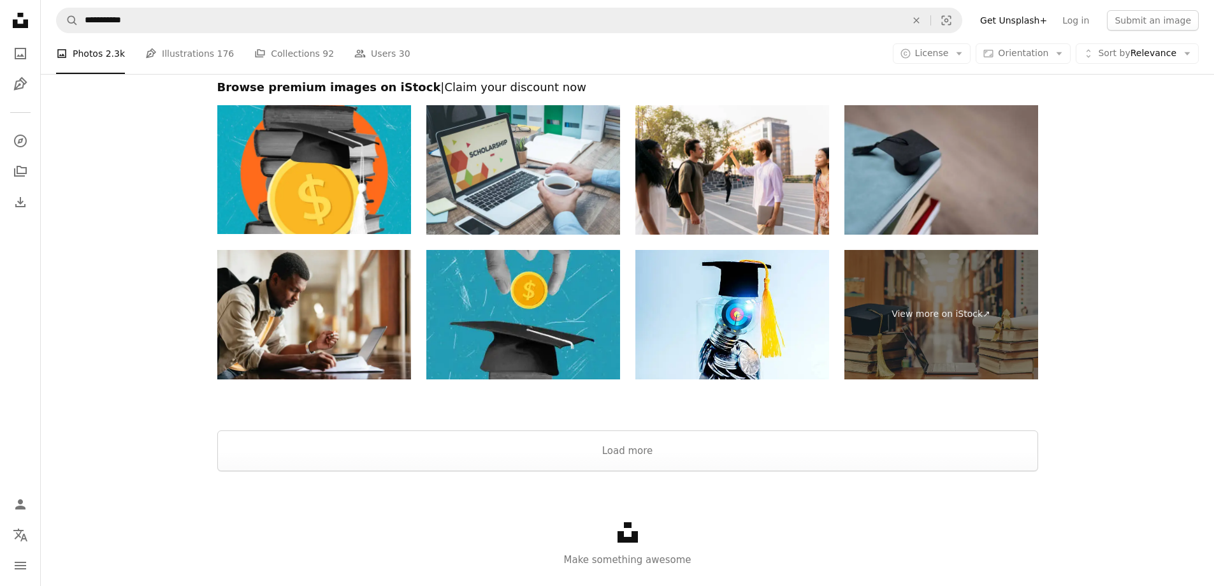
scroll to position [2516, 0]
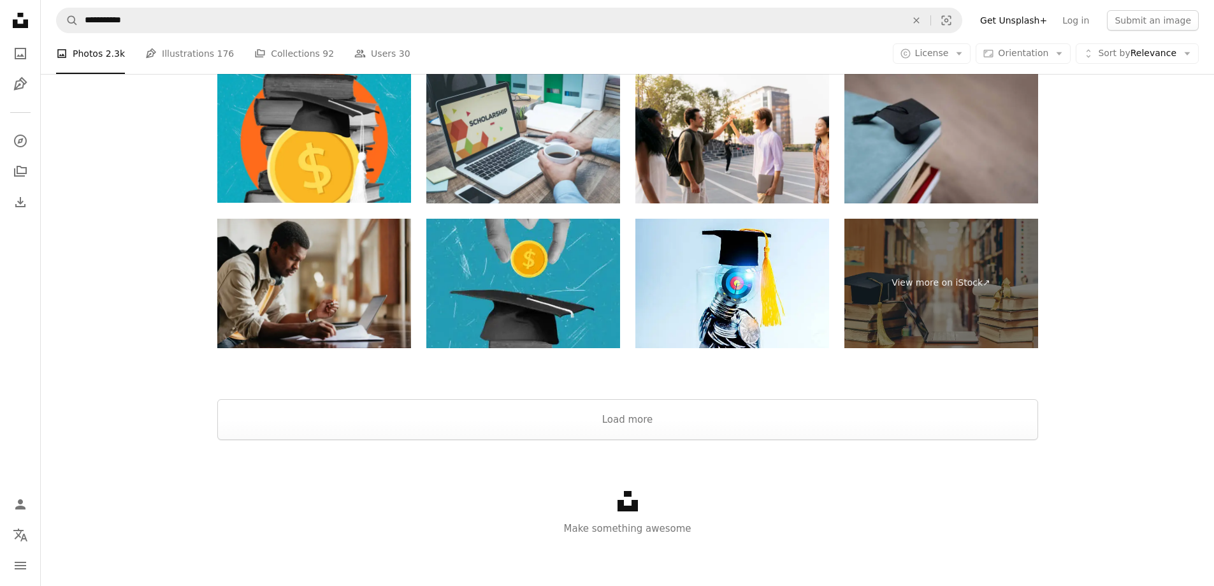
click at [305, 278] on img at bounding box center [314, 283] width 194 height 129
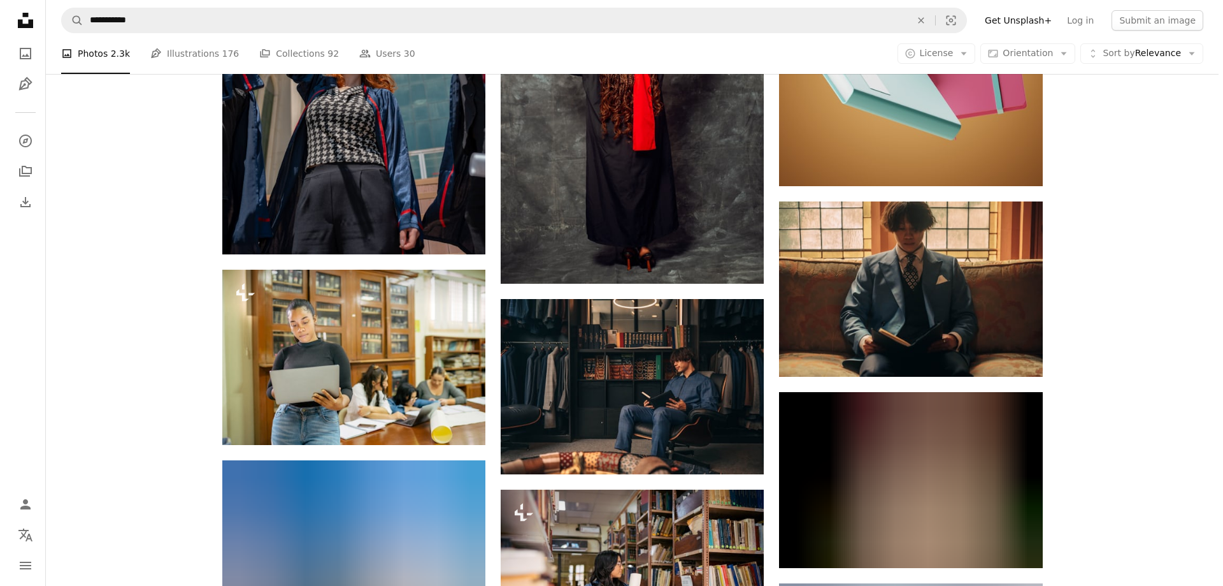
scroll to position [732, 0]
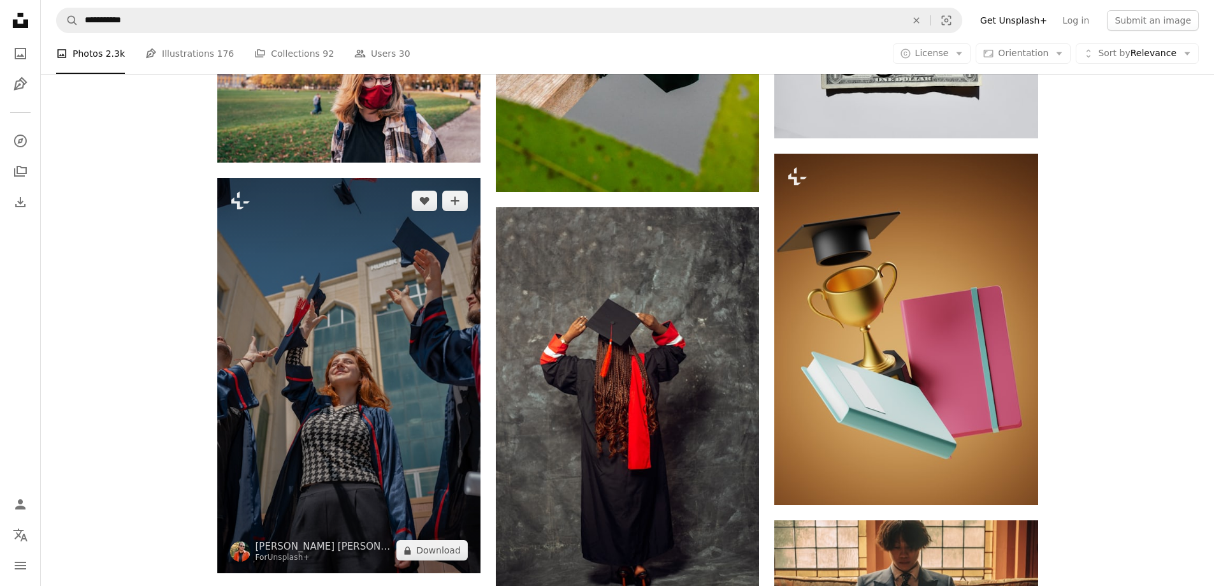
click at [329, 343] on img at bounding box center [348, 375] width 263 height 395
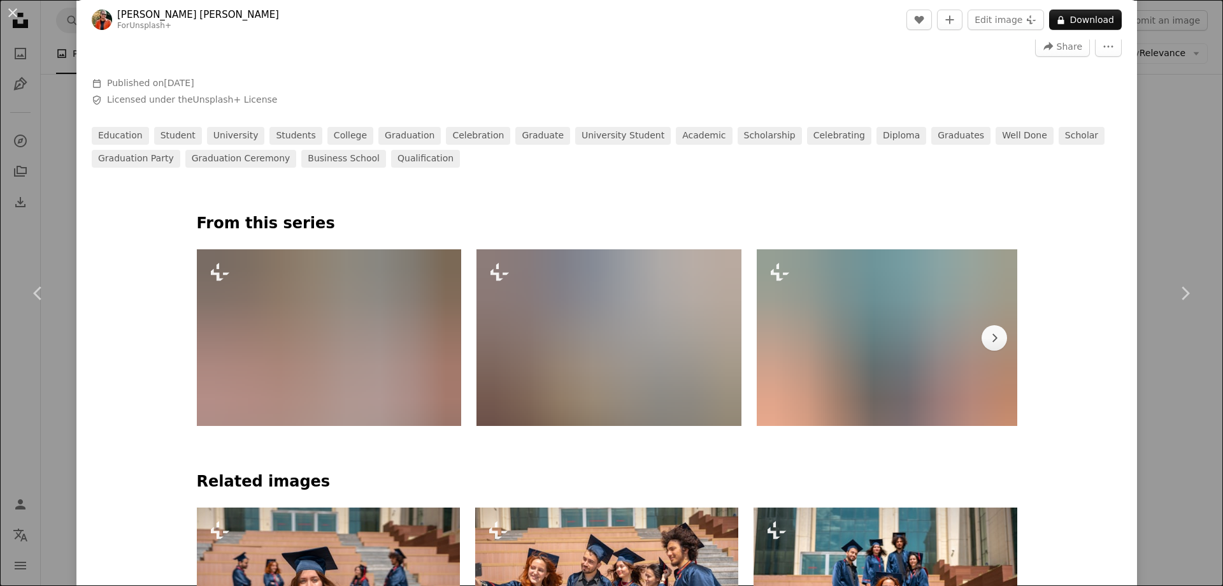
scroll to position [637, 0]
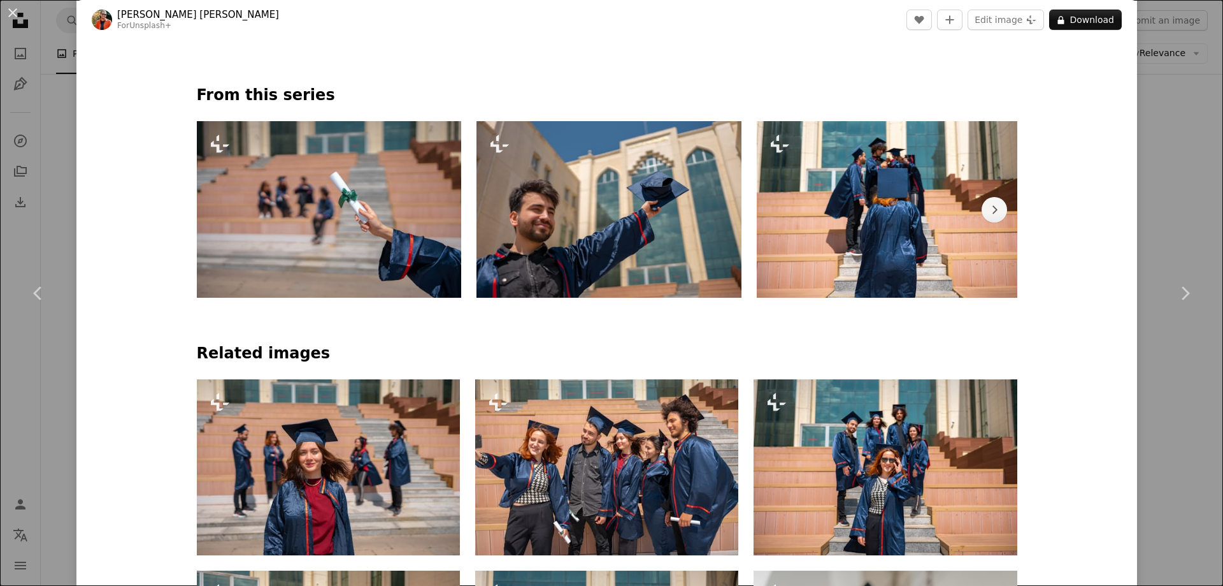
click at [337, 282] on img at bounding box center [329, 209] width 265 height 176
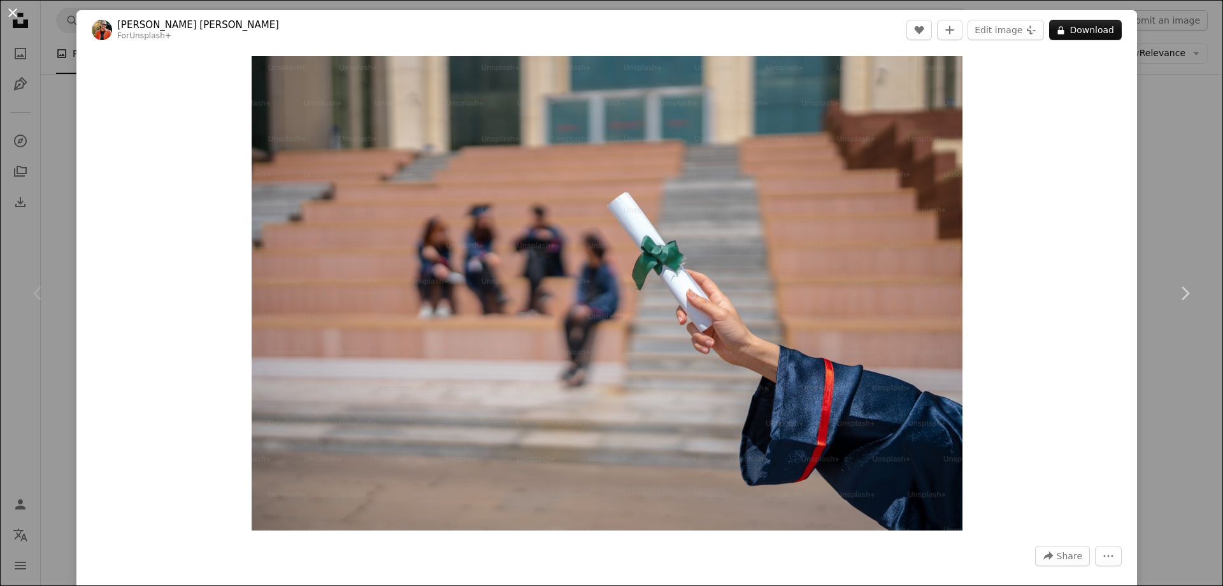
click at [17, 13] on button "An X shape" at bounding box center [12, 12] width 15 height 15
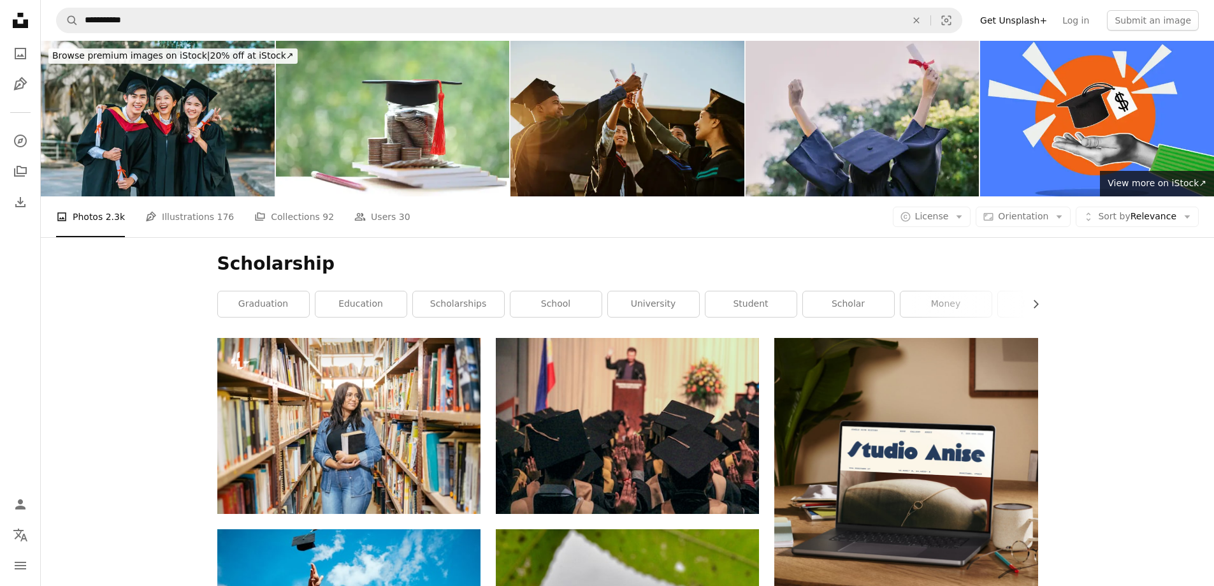
click at [665, 119] on img at bounding box center [627, 118] width 234 height 155
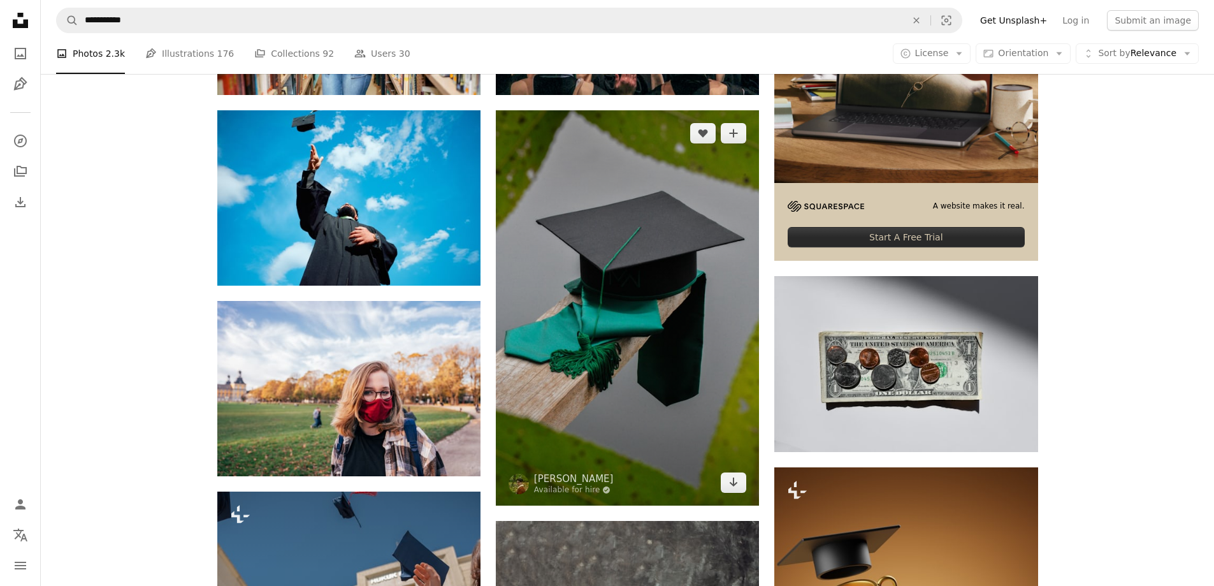
scroll to position [382, 0]
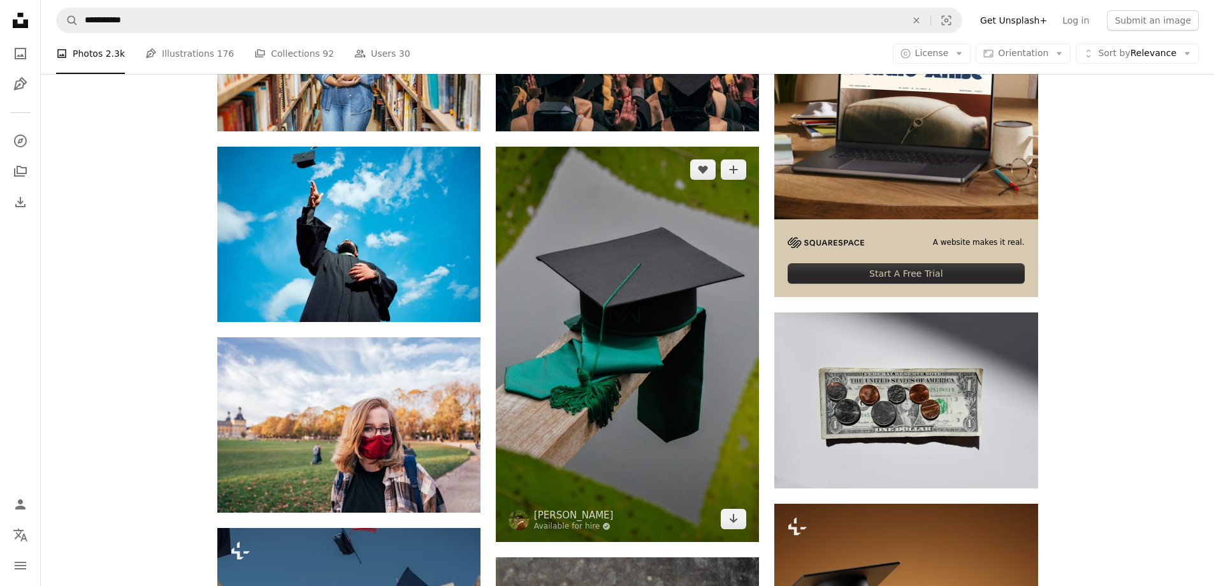
click at [638, 398] on img at bounding box center [627, 344] width 263 height 395
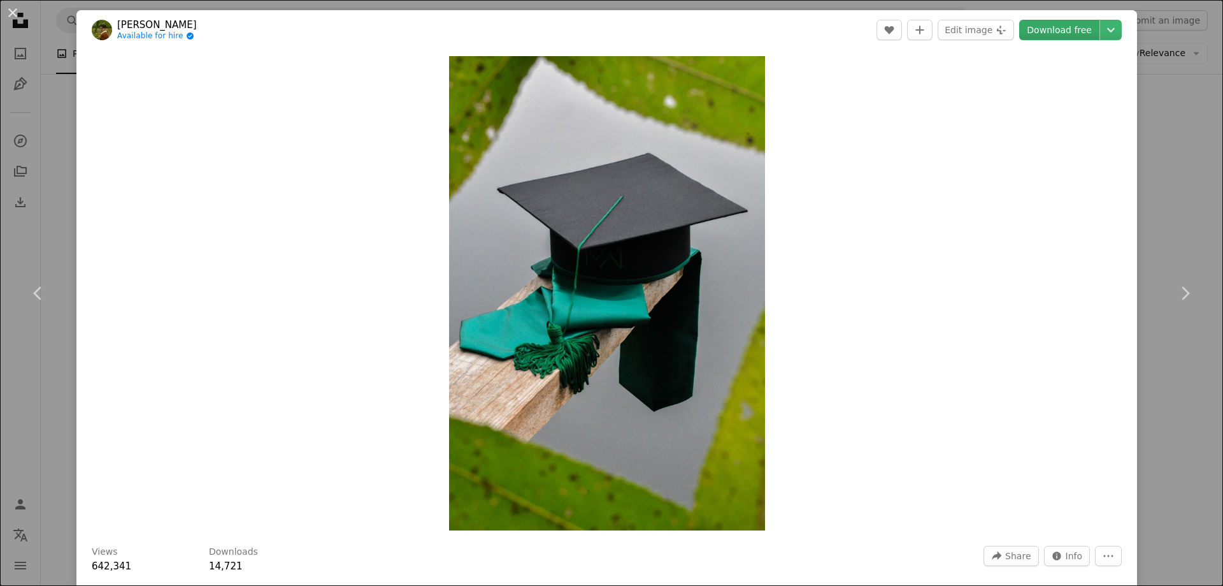
click at [1084, 27] on link "Download free" at bounding box center [1059, 30] width 80 height 20
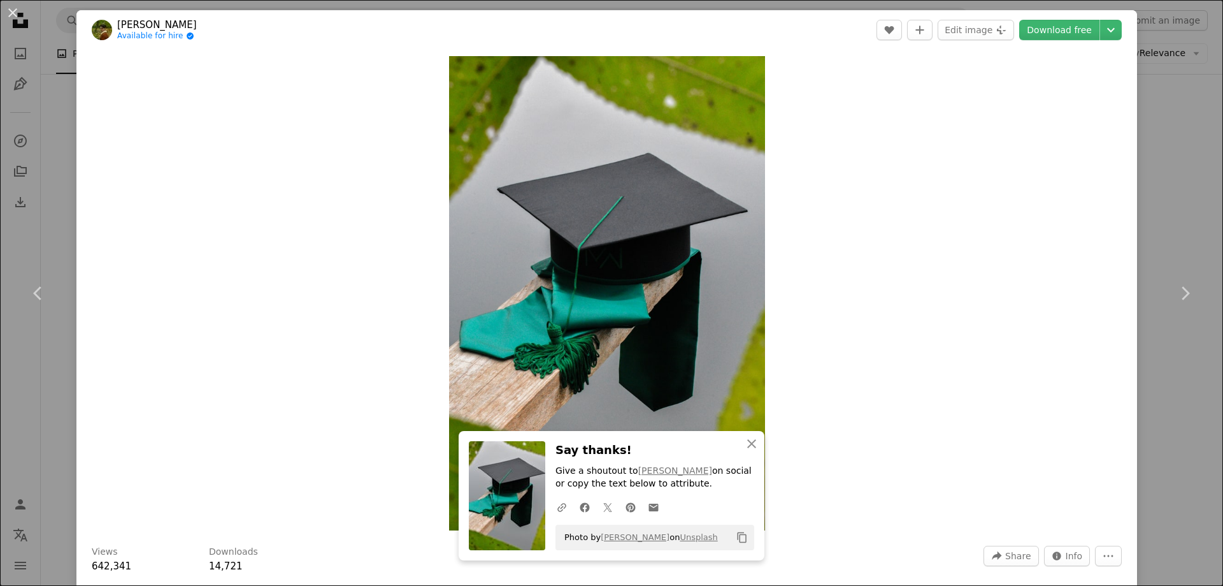
click at [243, 314] on div "Zoom in" at bounding box center [606, 293] width 1061 height 487
click at [75, 119] on div "An X shape Chevron left Chevron right An X shape Close Say thanks! Give a shout…" at bounding box center [611, 293] width 1223 height 586
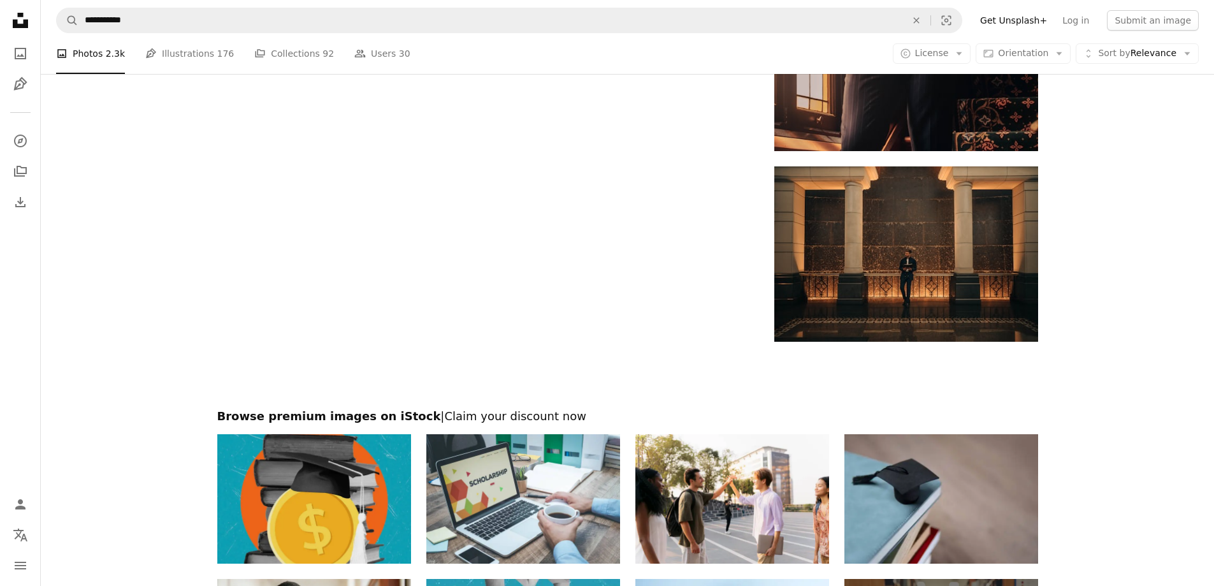
scroll to position [2134, 0]
